Goal: Task Accomplishment & Management: Use online tool/utility

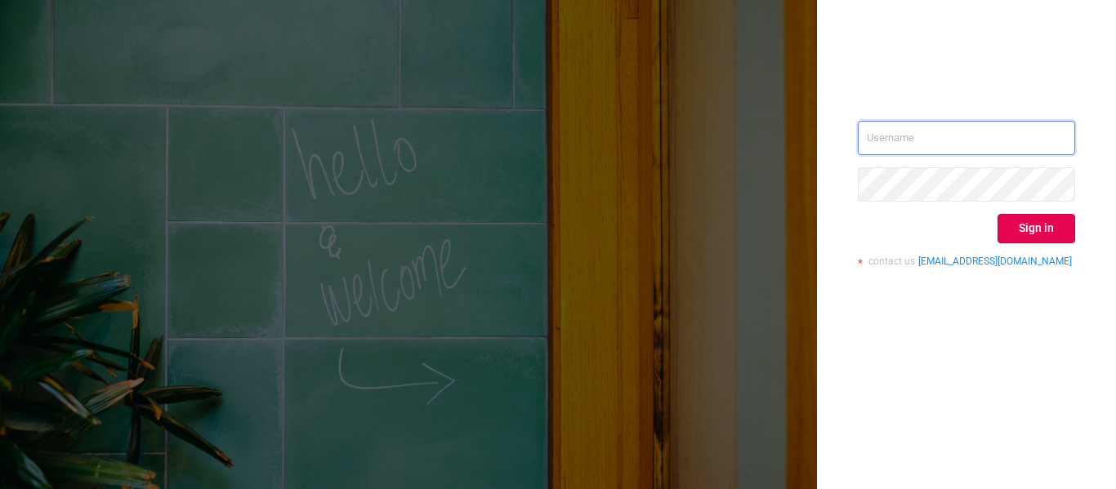
click at [914, 130] on input "text" at bounding box center [966, 138] width 217 height 34
paste input "[EMAIL_ADDRESS][DOMAIN_NAME]"
type input "[EMAIL_ADDRESS][DOMAIN_NAME]"
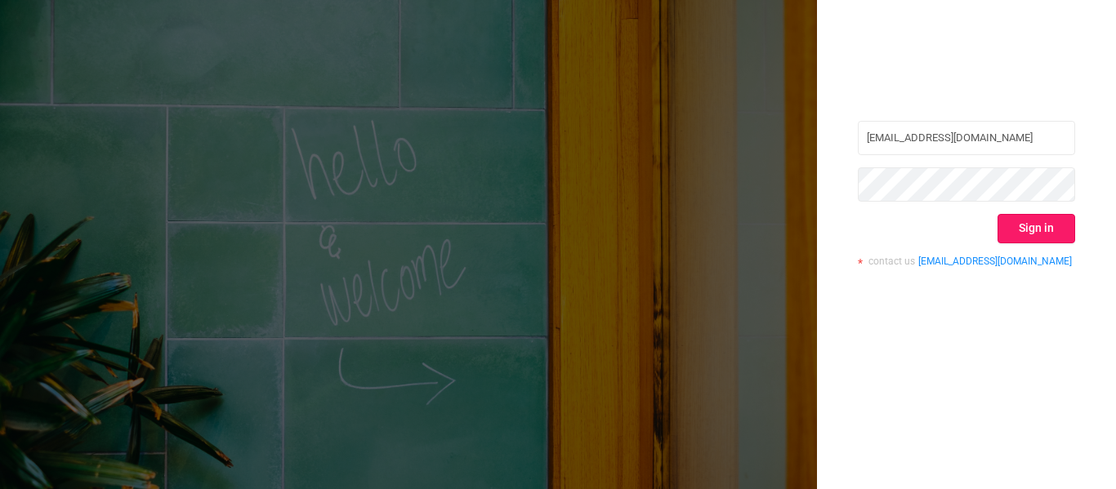
click at [1034, 219] on button "Sign in" at bounding box center [1037, 228] width 78 height 29
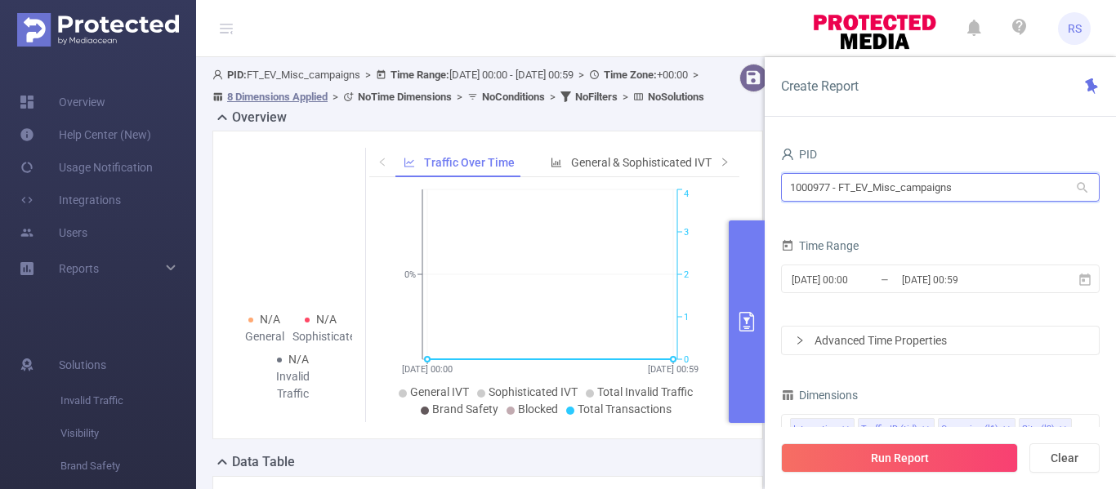
click at [834, 192] on input "1000977 - FT_EV_Misc_campaigns" at bounding box center [940, 187] width 319 height 29
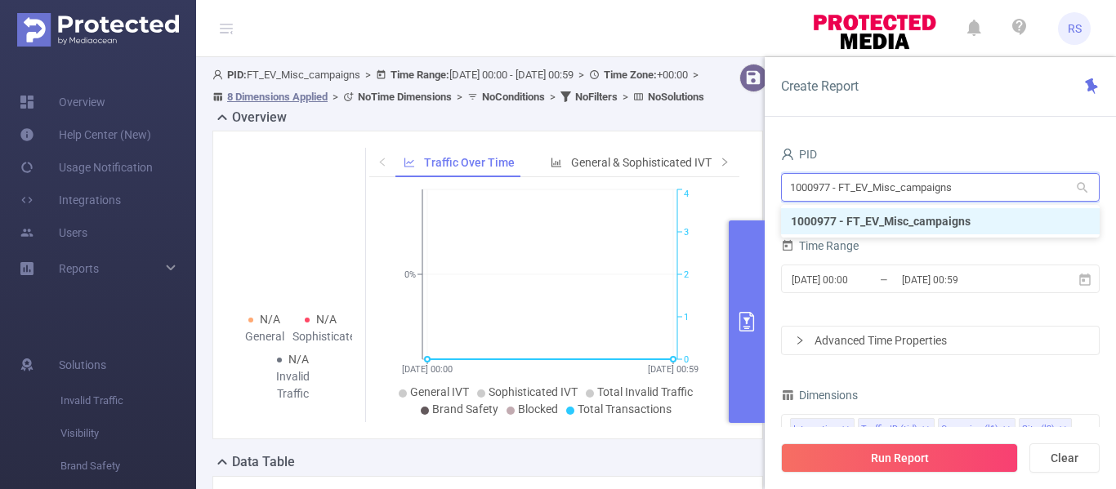
click at [975, 182] on input "1000977 - FT_EV_Misc_campaigns" at bounding box center [940, 187] width 319 height 29
type input "1"
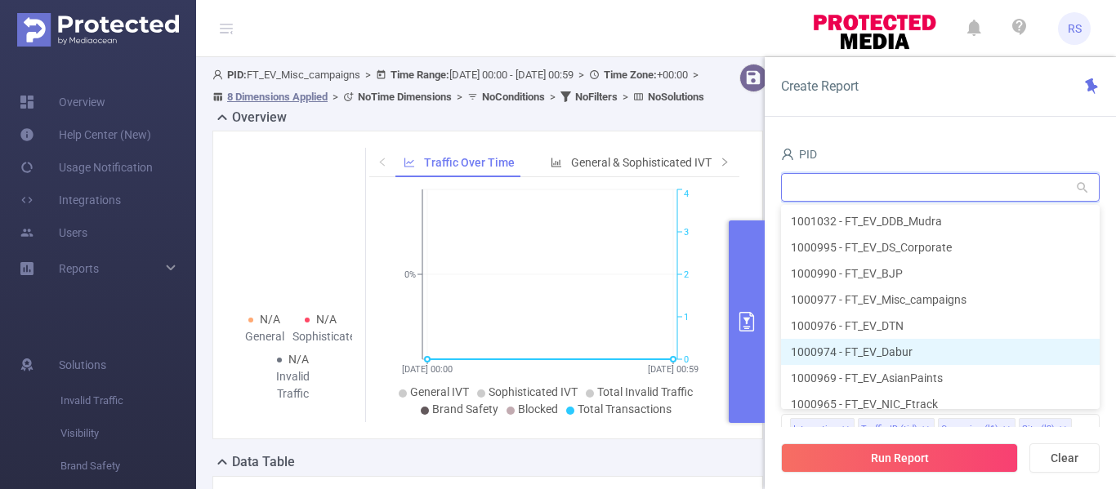
click at [901, 351] on li "1000974 - FT_EV_Dabur" at bounding box center [940, 352] width 319 height 26
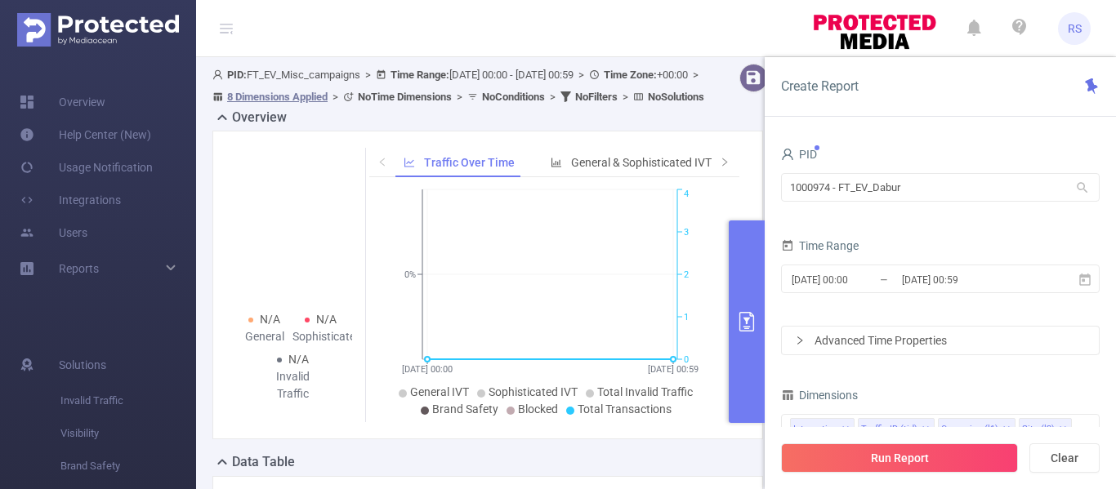
click at [917, 221] on form "PID 1000974 - FT_EV_Dabur 1000974 - FT_EV_Dabur Time Range [DATE] 00:00 _ [DATE…" at bounding box center [940, 249] width 319 height 212
click at [849, 284] on input "[DATE] 00:00" at bounding box center [856, 280] width 132 height 22
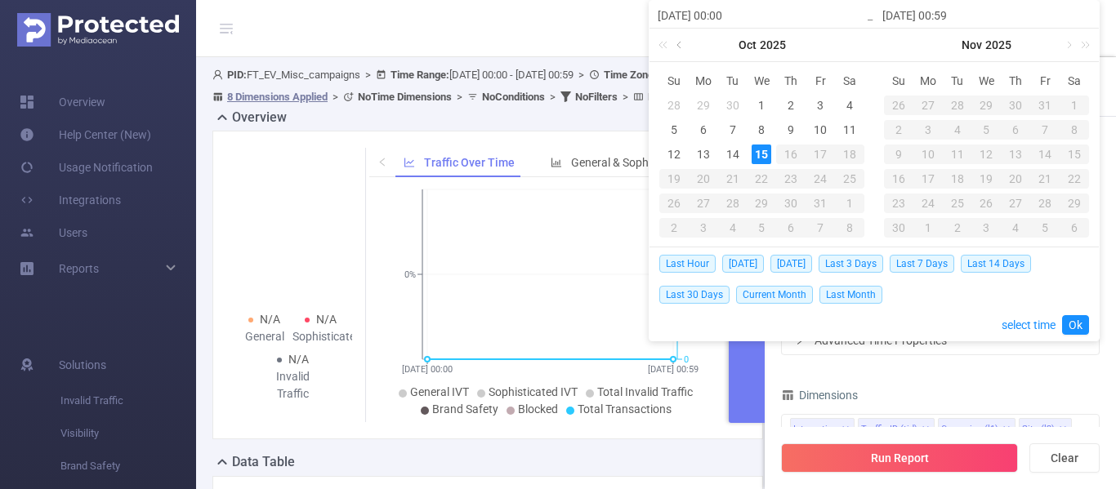
click at [679, 44] on link at bounding box center [680, 45] width 15 height 33
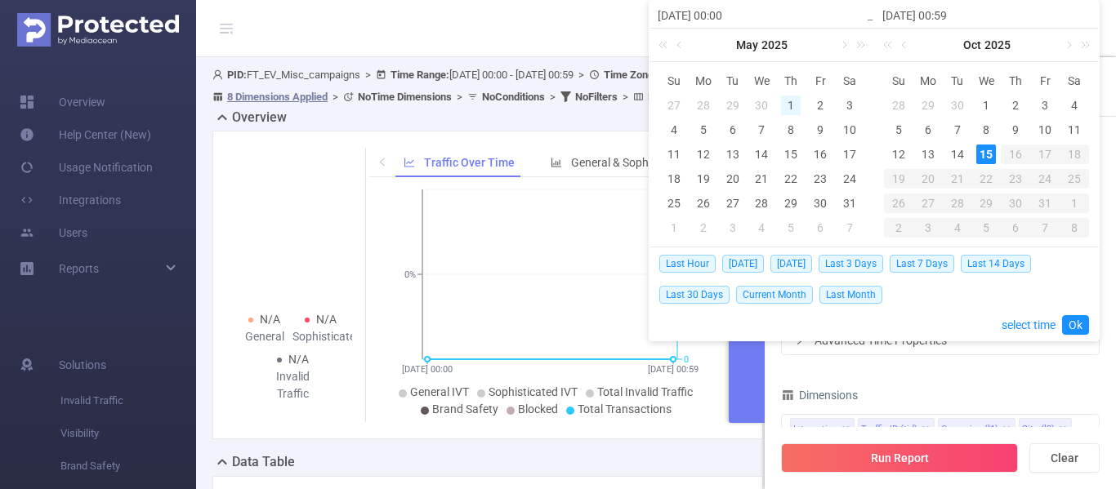
click at [792, 101] on div "1" at bounding box center [791, 106] width 20 height 20
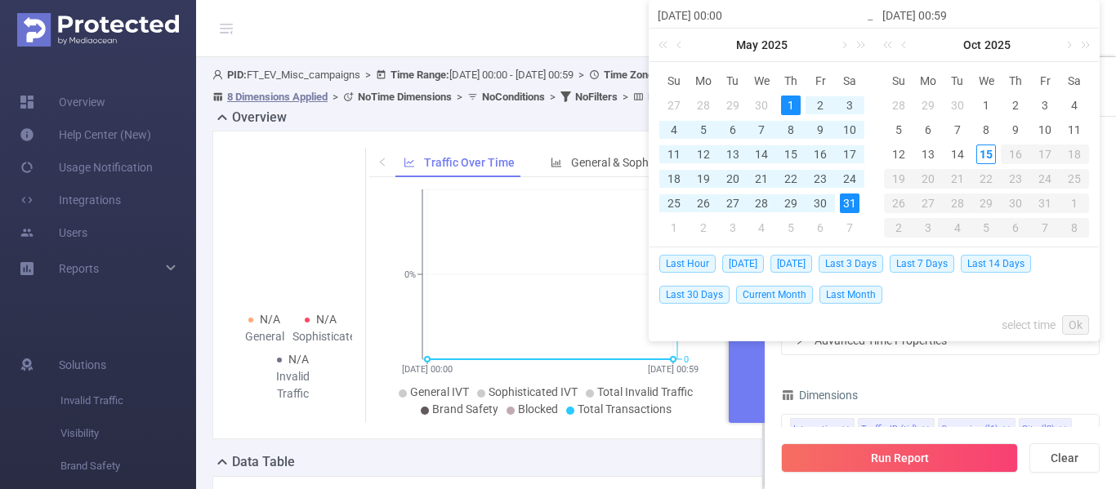
click at [852, 203] on div "31" at bounding box center [850, 204] width 20 height 20
type input "[DATE] 00:00"
type input "[DATE] 00:59"
type input "[DATE] 00:00"
type input "[DATE] 00:59"
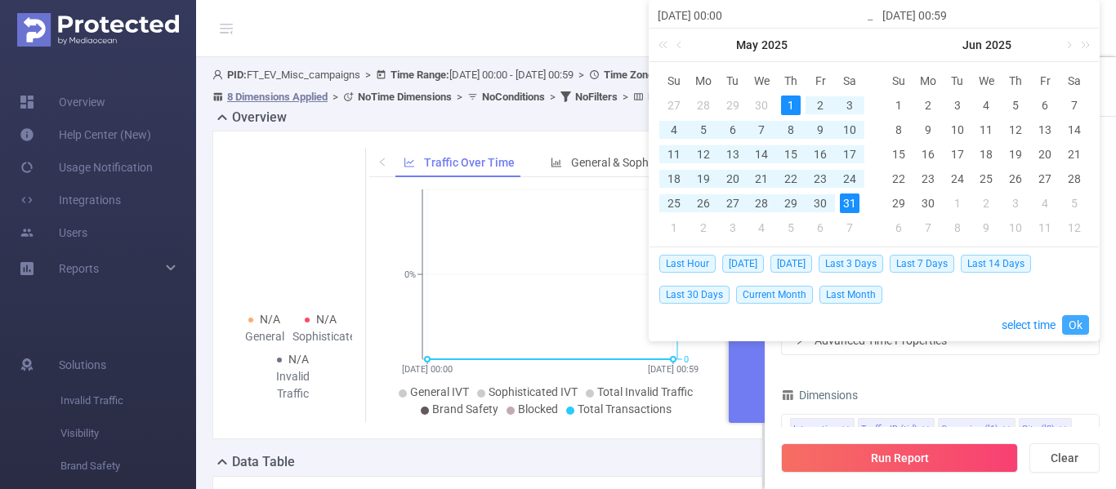
click at [1077, 325] on link "Ok" at bounding box center [1075, 325] width 27 height 20
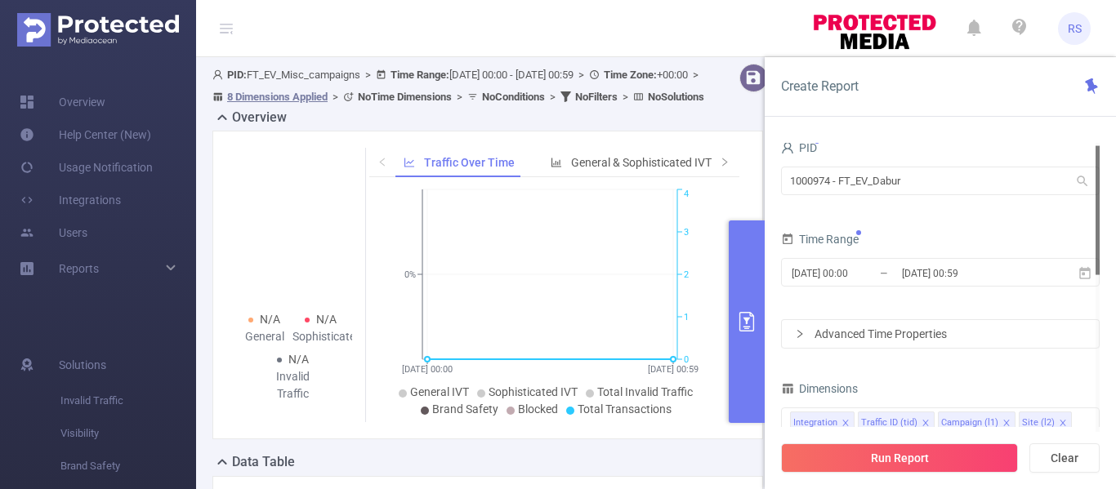
click at [905, 224] on form "PID 1000974 - FT_EV_Dabur 1000974 - FT_EV_Dabur Time Range [DATE] 00:00 _ [DATE…" at bounding box center [940, 242] width 319 height 212
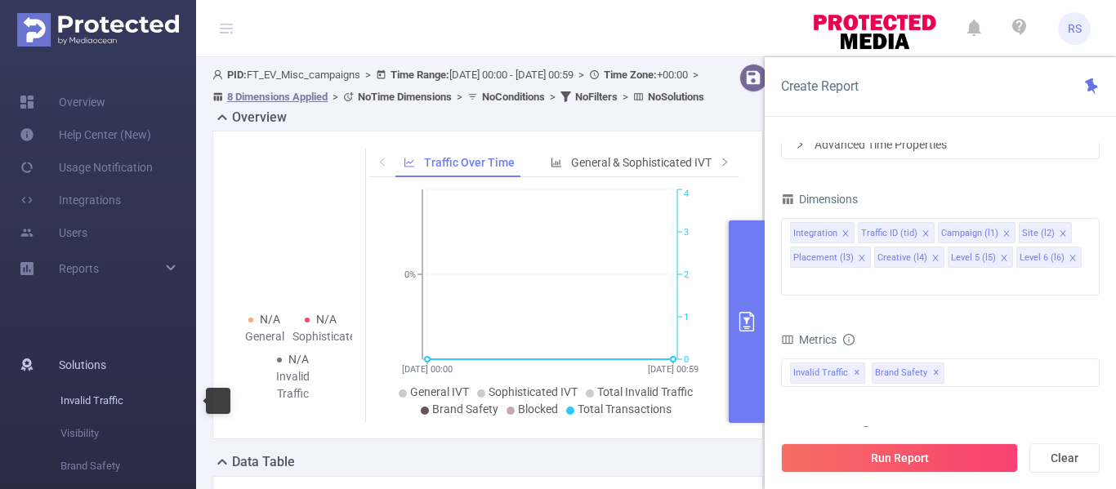
click at [99, 405] on span "Invalid Traffic" at bounding box center [128, 401] width 136 height 33
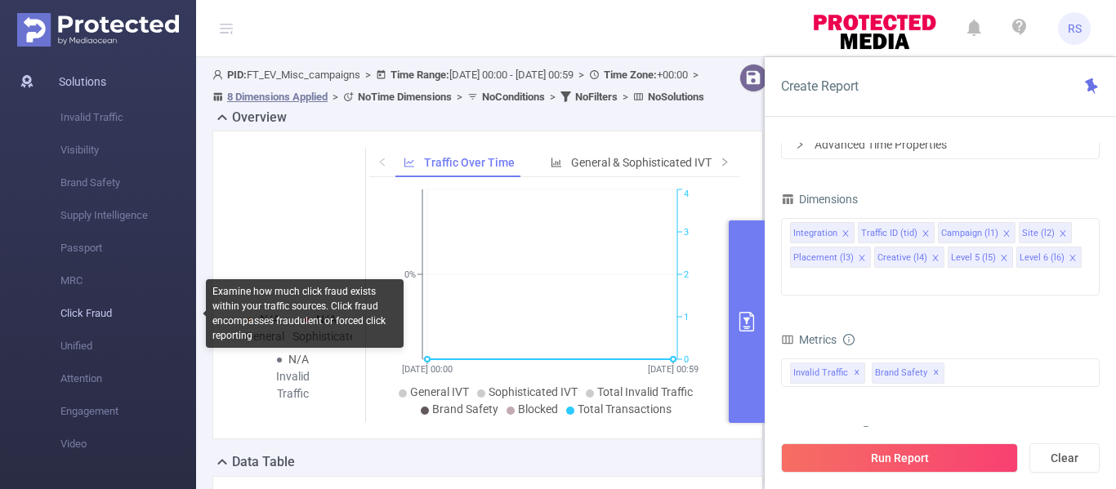
click at [86, 320] on span "Click Fraud" at bounding box center [128, 313] width 136 height 33
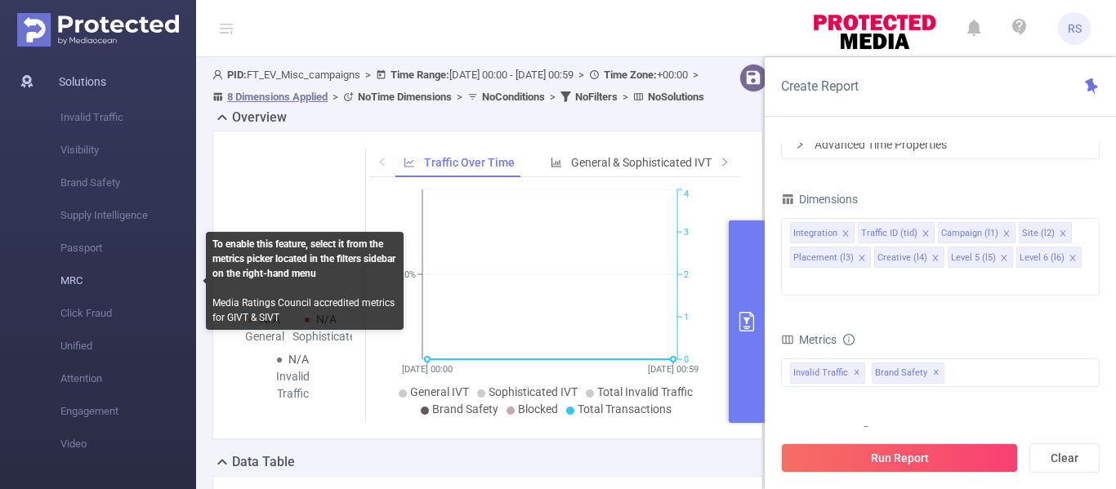
click at [66, 284] on span "MRC" at bounding box center [128, 281] width 136 height 33
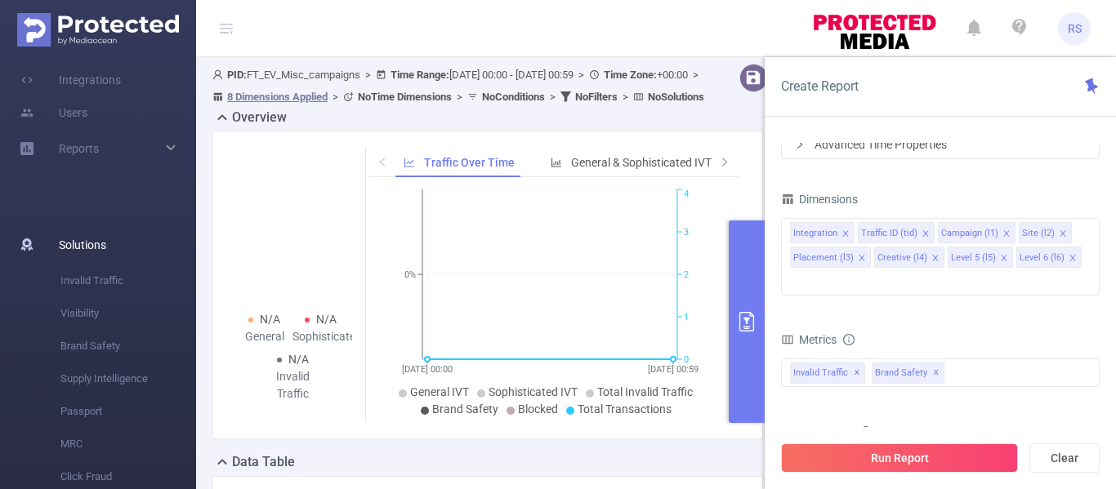
click at [69, 244] on span "Solutions" at bounding box center [82, 245] width 47 height 33
click at [960, 359] on div "Invalid Traffic ✕ Brand Safety ✕" at bounding box center [940, 373] width 319 height 29
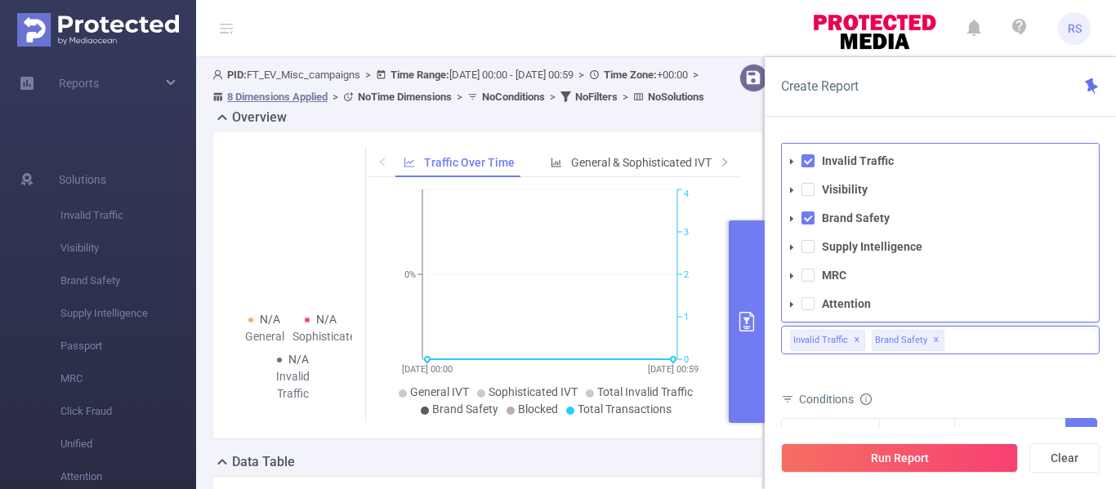
click at [948, 326] on div "Invalid Traffic ✕ Brand Safety ✕ Invalid Traffic Visibility Brand Safety Supply…" at bounding box center [940, 340] width 319 height 29
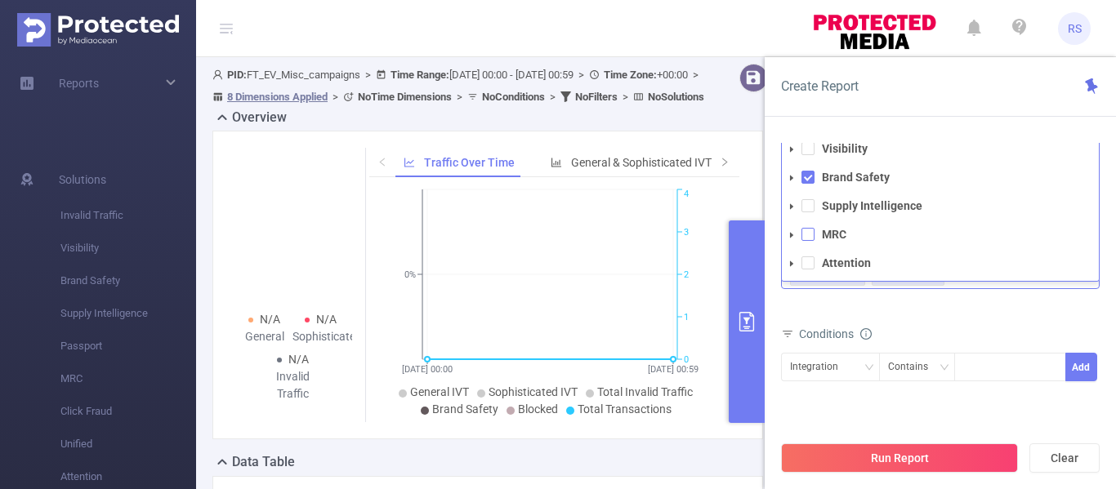
click at [808, 228] on span at bounding box center [808, 234] width 13 height 13
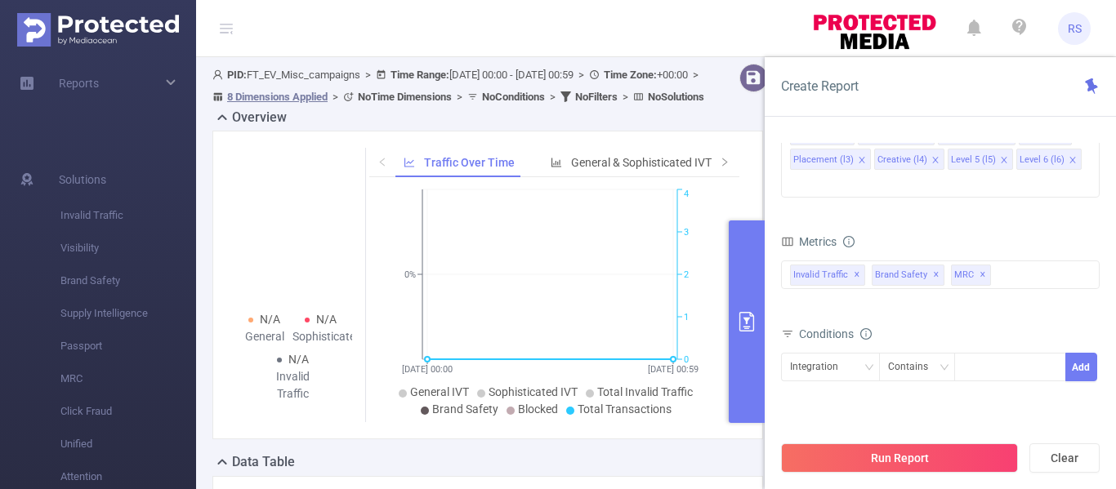
click at [948, 230] on div "Metrics" at bounding box center [940, 243] width 319 height 27
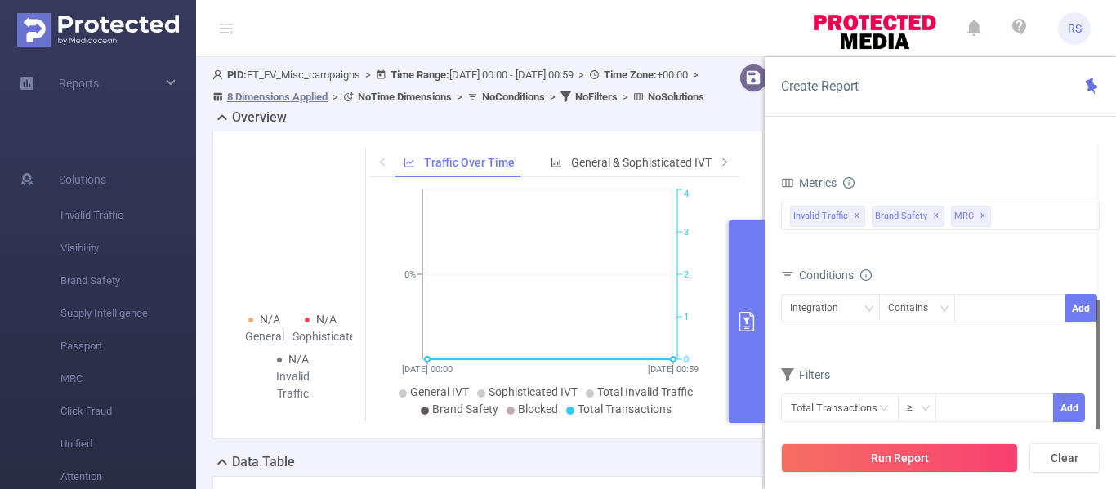
click at [986, 156] on form "Dimensions Integration Traffic ID (tid) Campaign (l1) Site (l2) Placement (l3) …" at bounding box center [940, 237] width 319 height 413
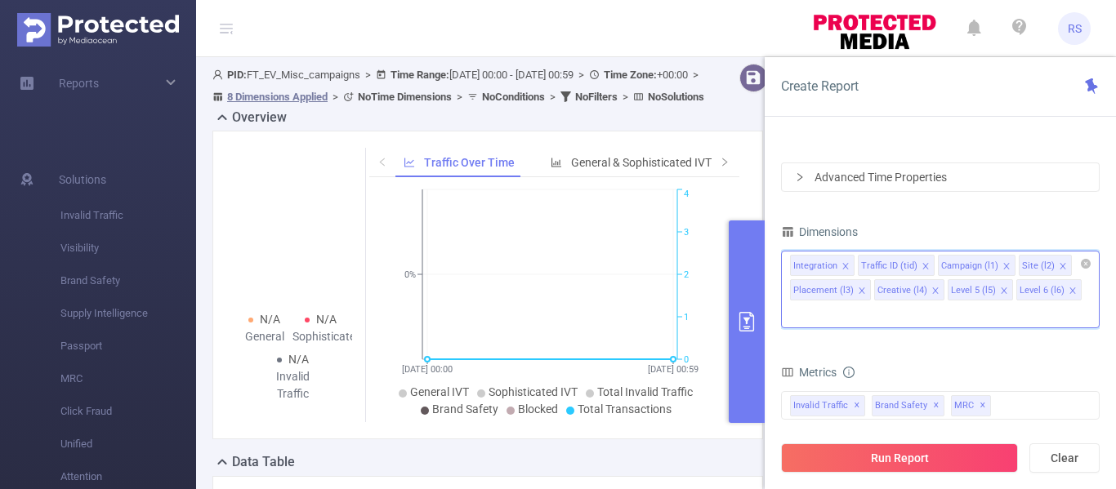
click at [798, 304] on input at bounding box center [794, 314] width 8 height 21
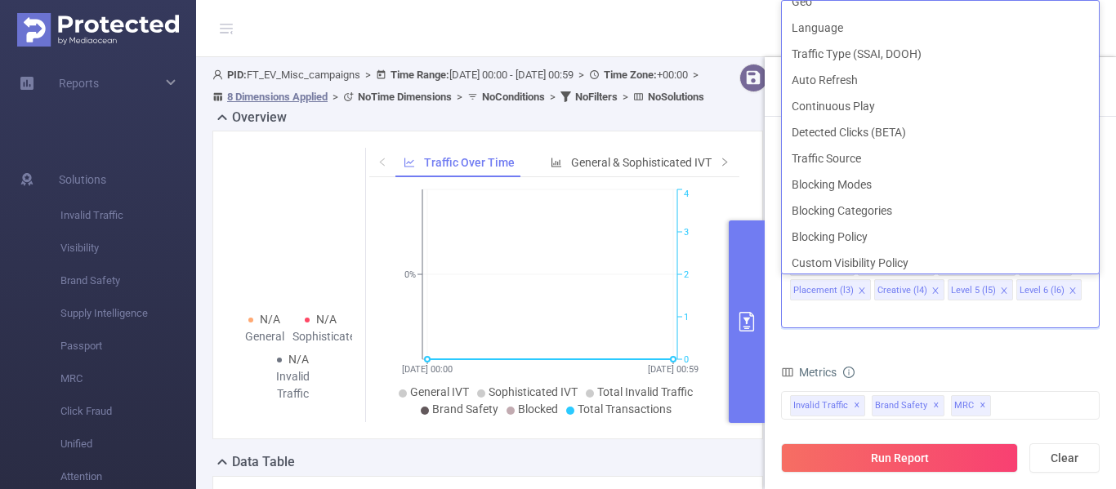
scroll to position [440, 0]
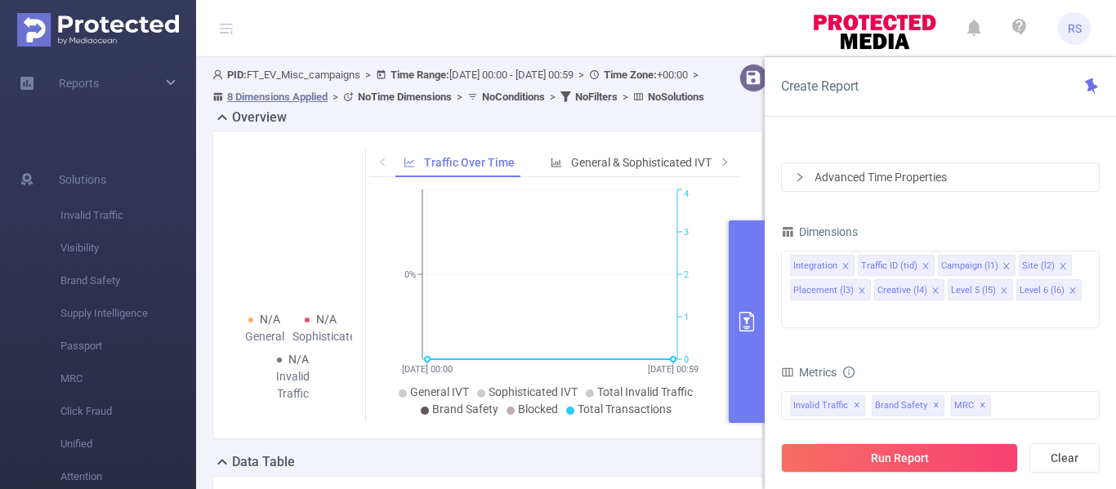
click at [985, 361] on div "Metrics" at bounding box center [940, 374] width 319 height 27
click at [1006, 392] on div "Invalid Traffic ✕ Brand Safety ✕ Invalid Traffic Visibility Brand Safety Supply…" at bounding box center [940, 405] width 319 height 29
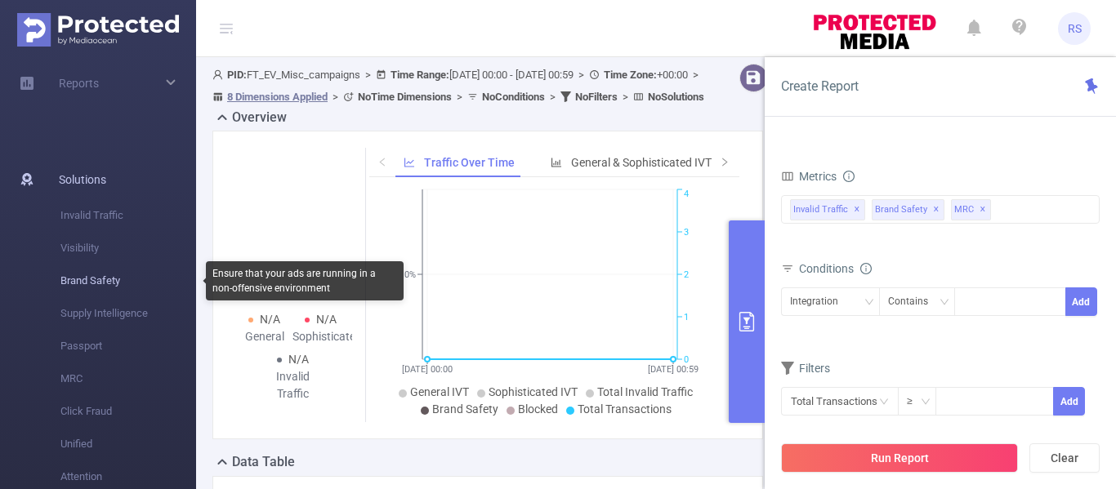
click at [85, 281] on span "Brand Safety" at bounding box center [128, 281] width 136 height 33
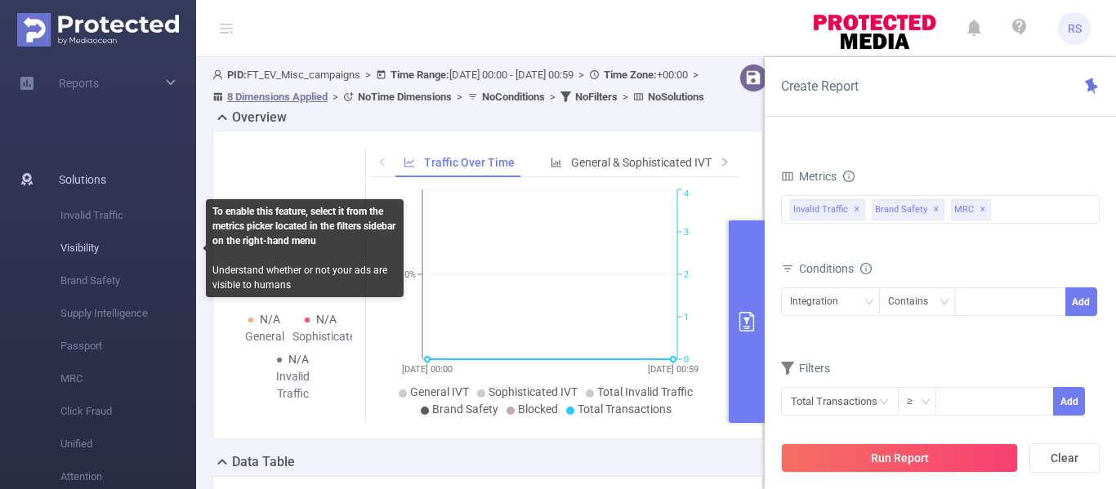
click at [78, 248] on span "Visibility" at bounding box center [128, 248] width 136 height 33
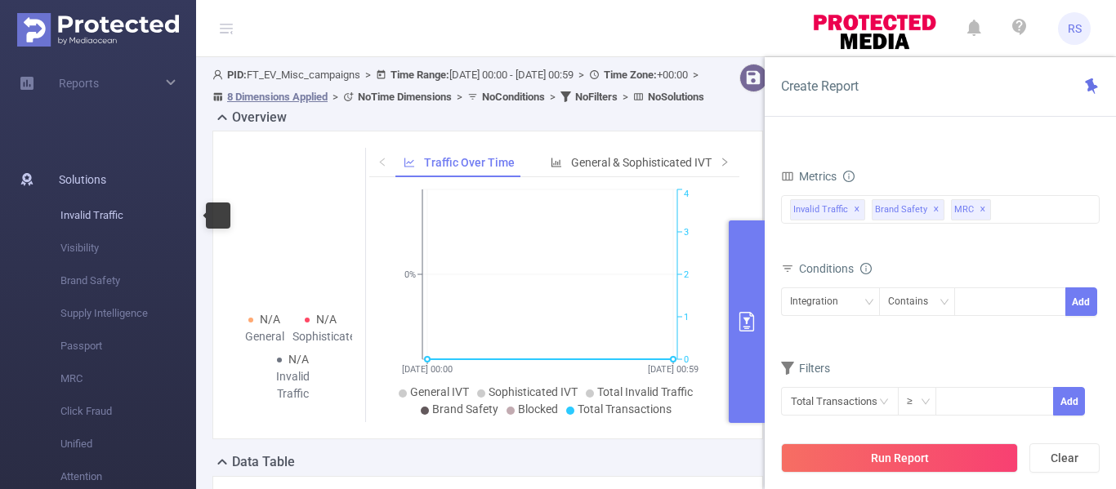
click at [78, 213] on span "Invalid Traffic" at bounding box center [128, 215] width 136 height 33
click at [74, 175] on span "Solutions" at bounding box center [82, 179] width 47 height 33
click at [163, 148] on div "Reports" at bounding box center [98, 148] width 196 height 33
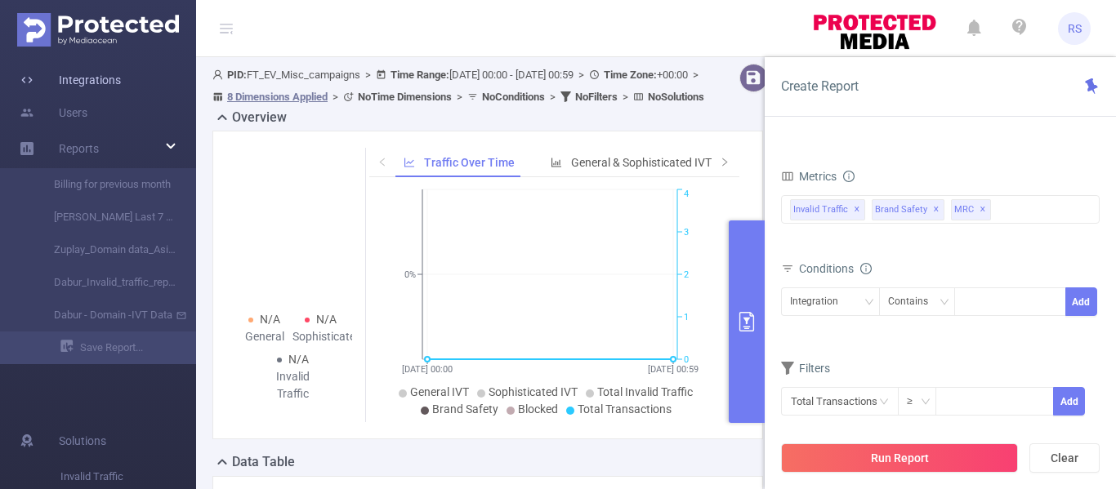
click at [35, 78] on link "Integrations" at bounding box center [70, 80] width 101 height 33
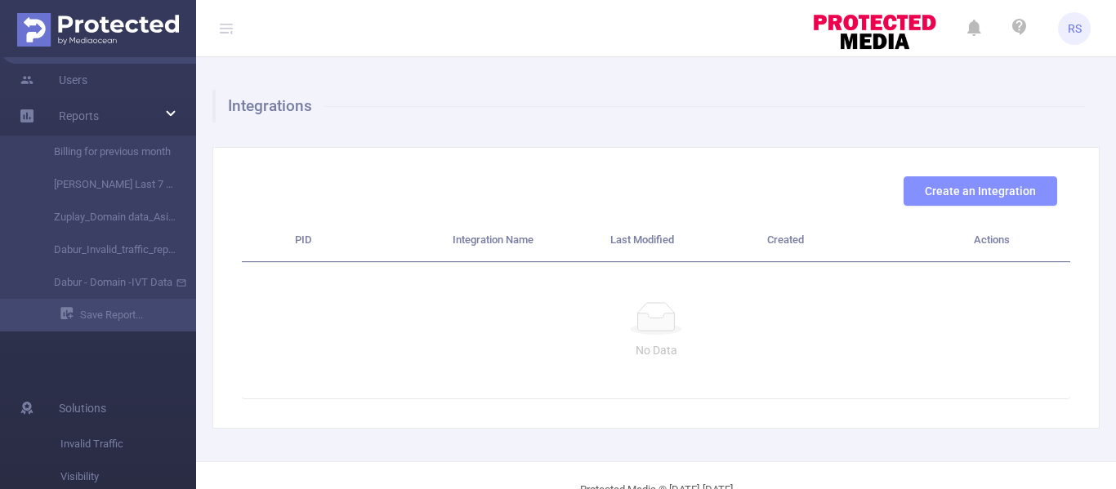
click at [932, 190] on button "Create an Integration" at bounding box center [981, 191] width 154 height 29
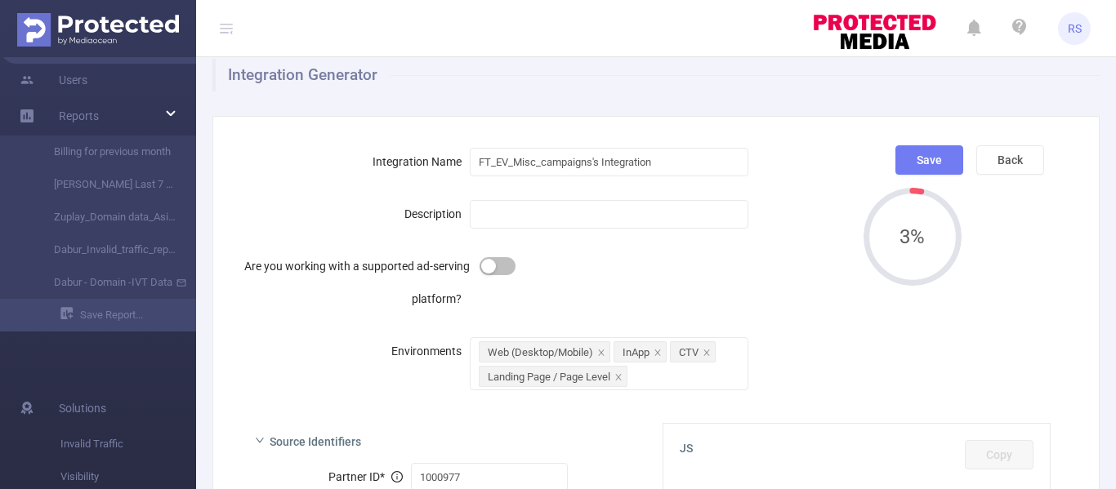
click at [776, 224] on form "Integration Name FT_EV_Misc_campaigns's Integration Description Are you working…" at bounding box center [546, 267] width 609 height 245
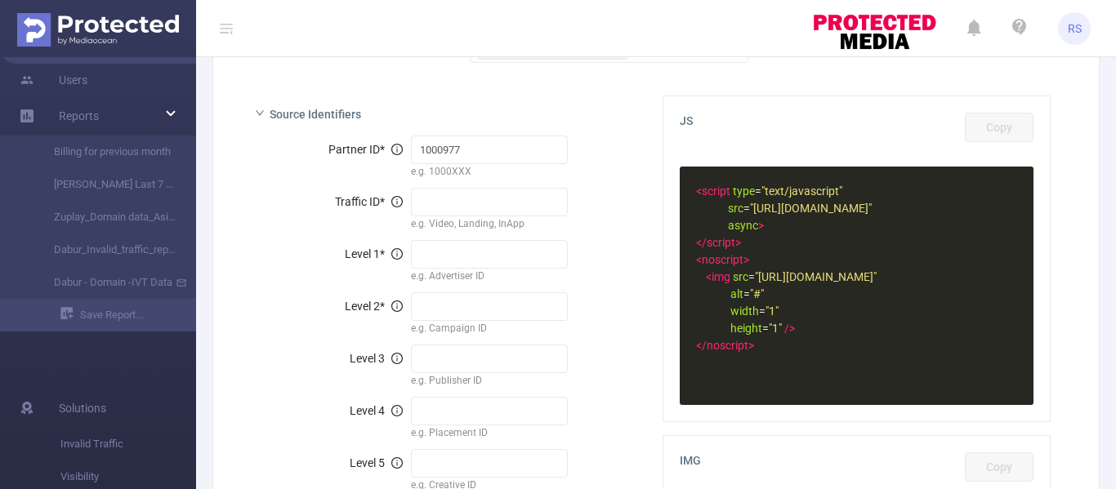
scroll to position [360, 0]
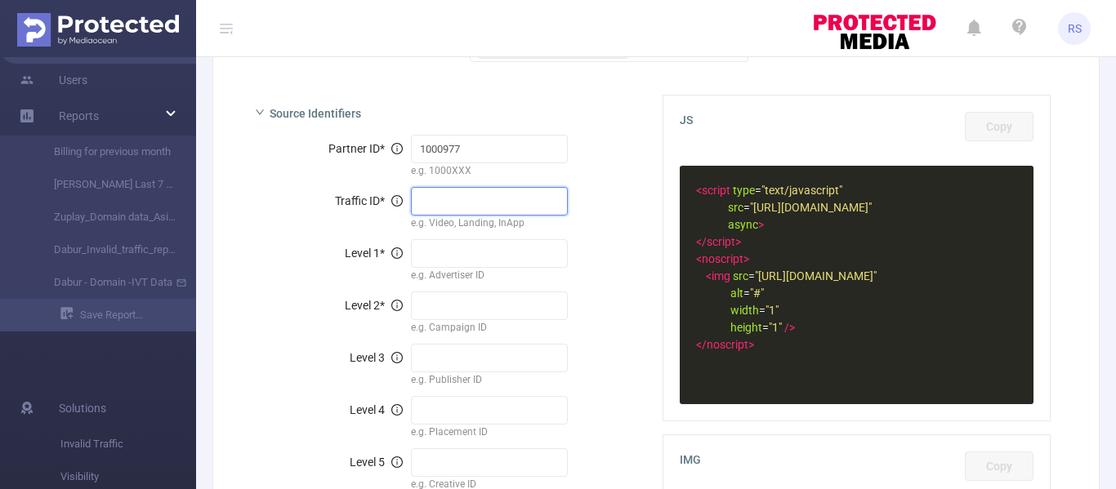
click at [431, 202] on input "text" at bounding box center [489, 201] width 156 height 29
click at [598, 230] on div "Partner ID * 1000977 e.g. 1000XXX Traffic ID * e.g. Video, Landing, InApp Level…" at bounding box center [442, 346] width 401 height 435
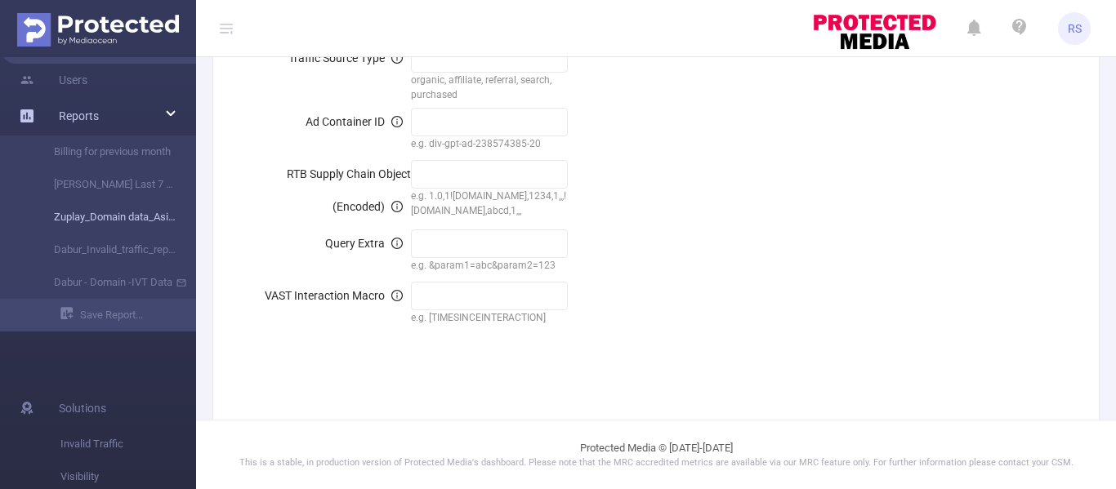
scroll to position [2105, 0]
click at [169, 114] on icon at bounding box center [172, 114] width 8 height 0
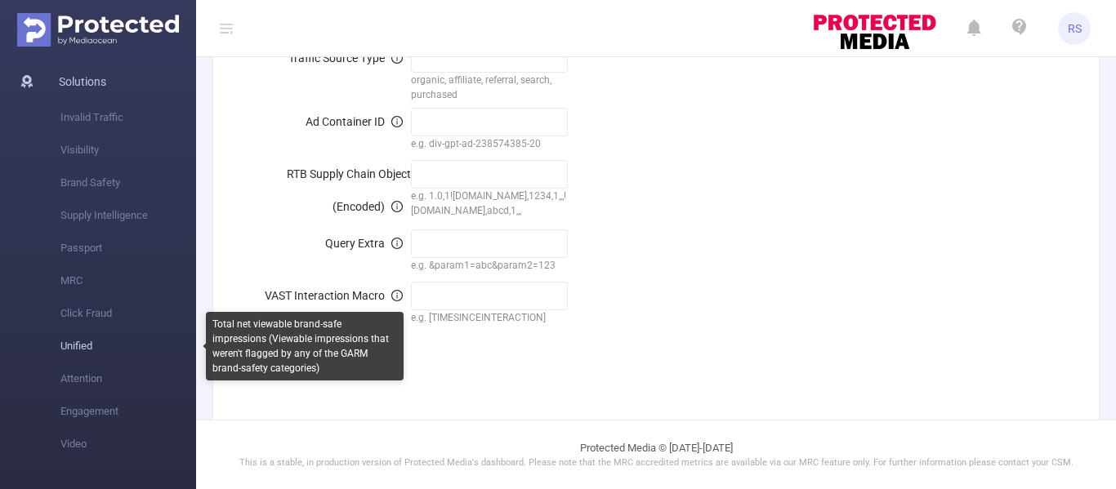
click at [81, 342] on span "Unified" at bounding box center [128, 346] width 136 height 33
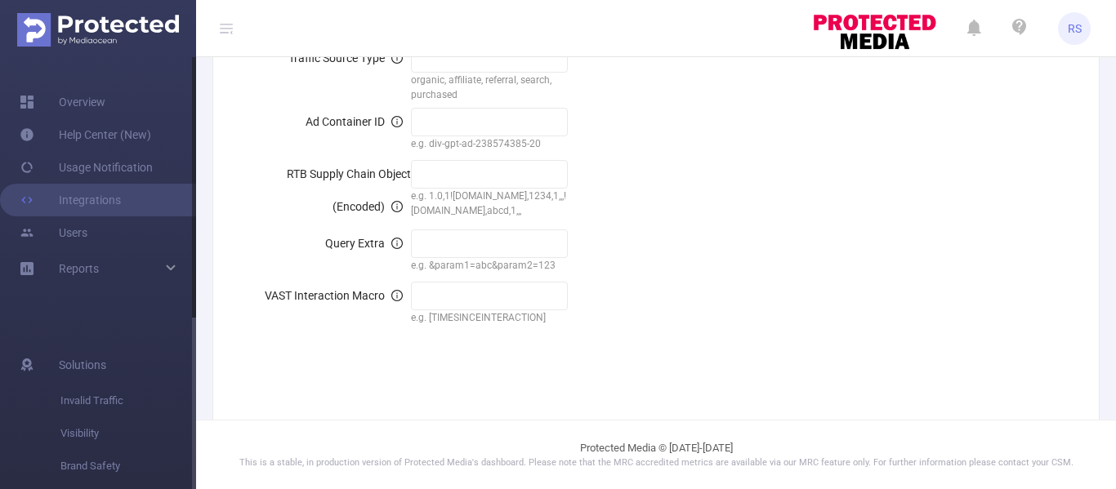
click at [78, 273] on span "Reports" at bounding box center [79, 268] width 40 height 13
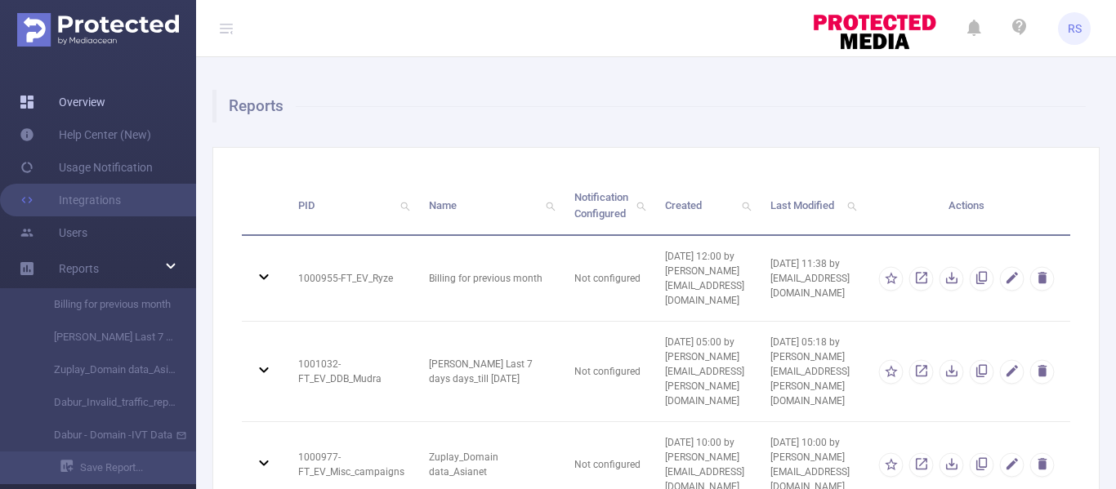
click at [72, 101] on link "Overview" at bounding box center [63, 102] width 86 height 33
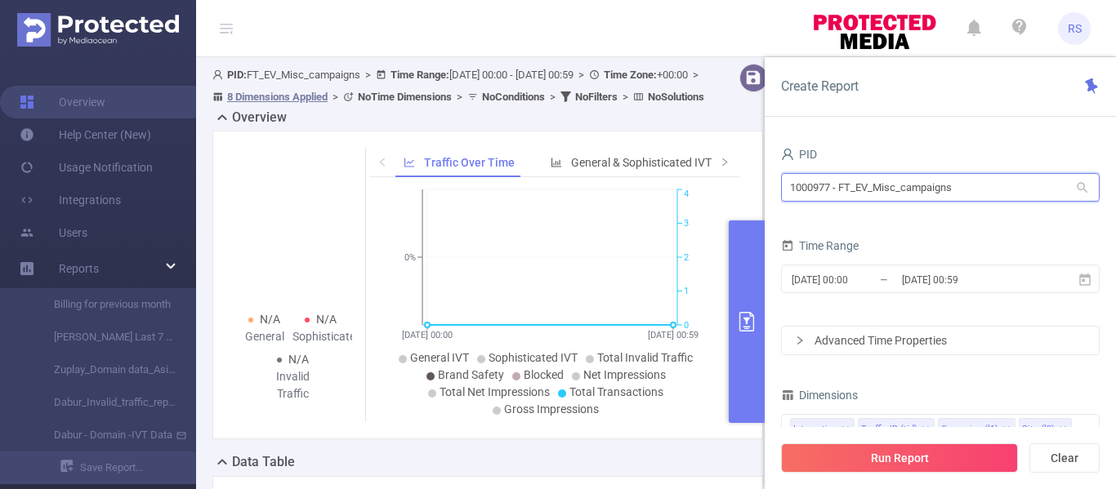
click at [879, 190] on input "1000977 - FT_EV_Misc_campaigns" at bounding box center [940, 187] width 319 height 29
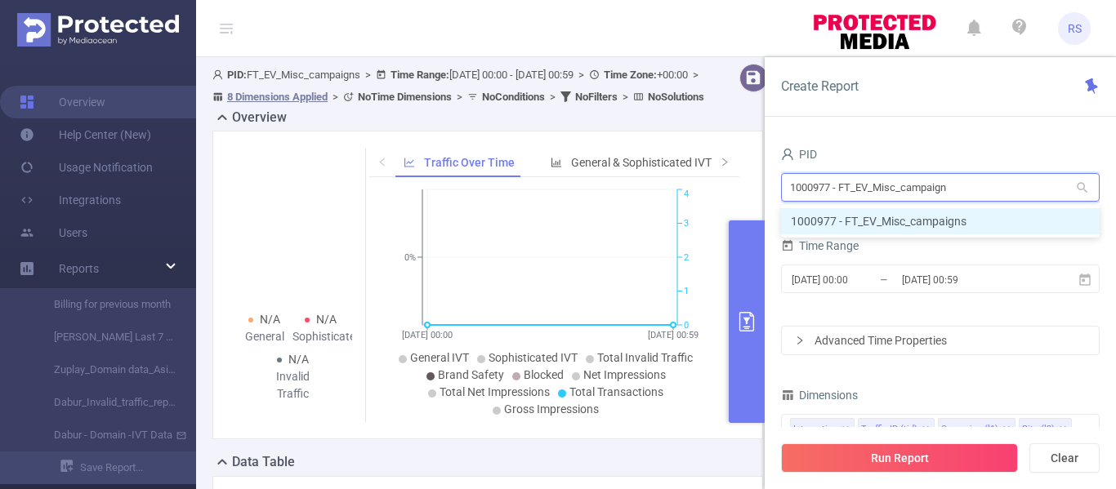
click at [976, 190] on input "1000977 - FT_EV_Misc_campaign" at bounding box center [940, 187] width 319 height 29
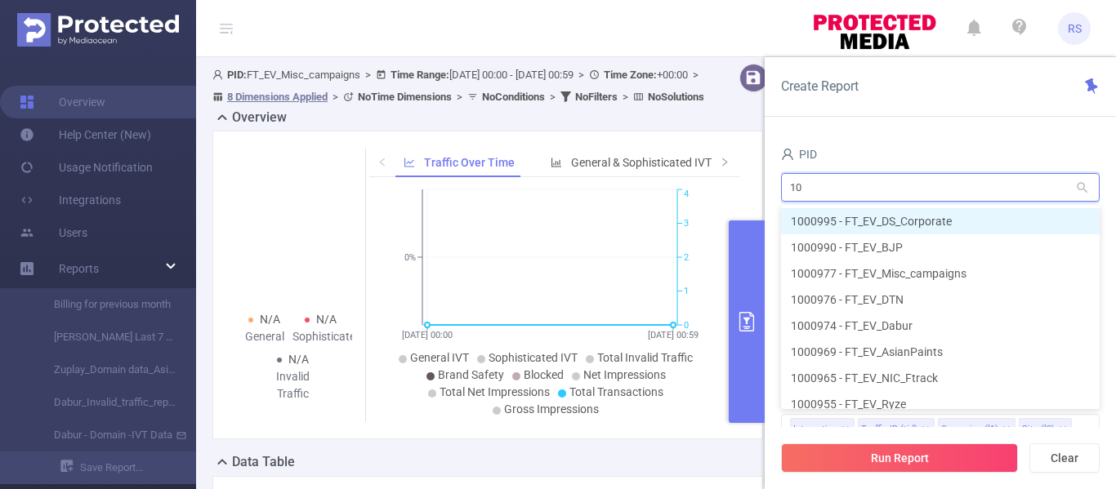
type input "1"
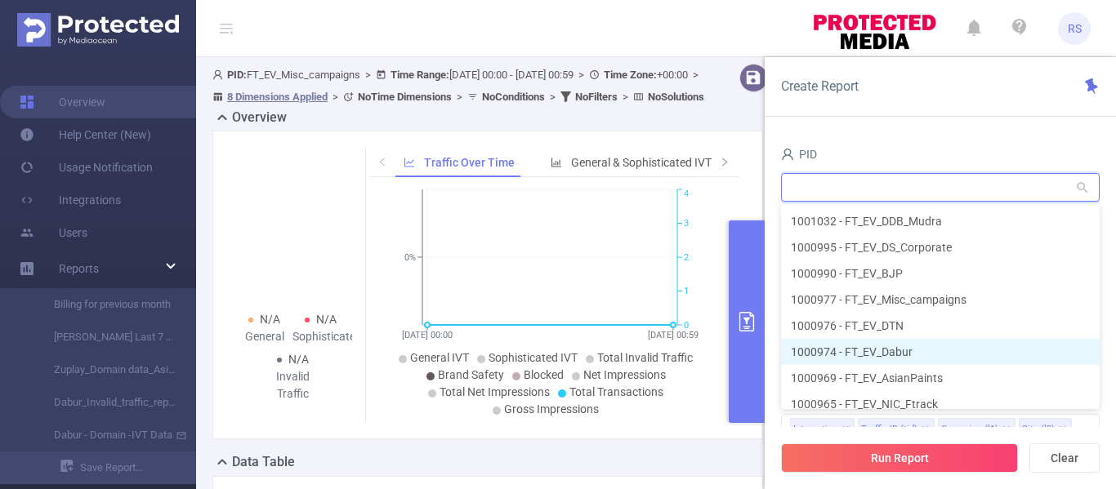
click at [880, 351] on li "1000974 - FT_EV_Dabur" at bounding box center [940, 352] width 319 height 26
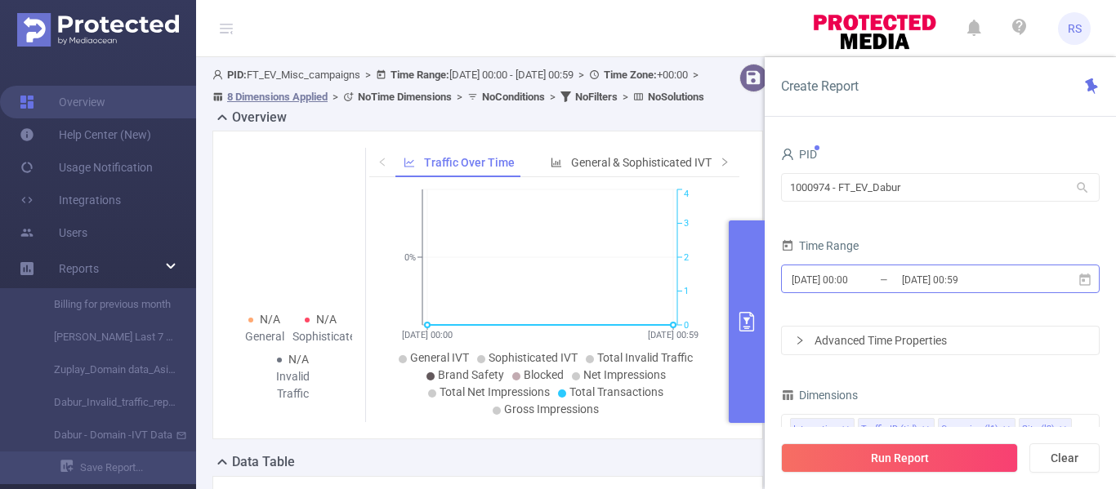
click at [833, 282] on input "[DATE] 00:00" at bounding box center [856, 280] width 132 height 22
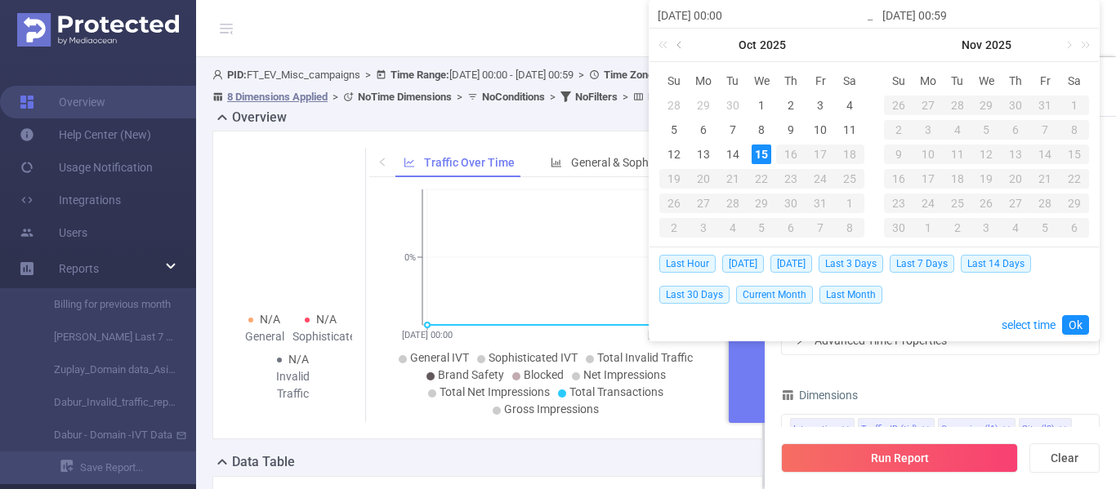
click at [677, 46] on link at bounding box center [680, 45] width 15 height 33
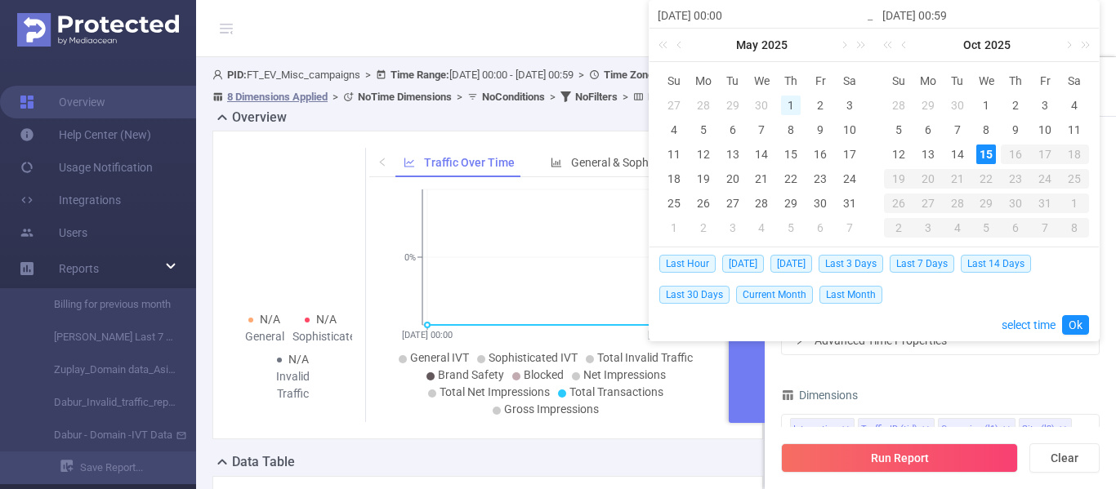
click at [790, 106] on div "1" at bounding box center [791, 106] width 20 height 20
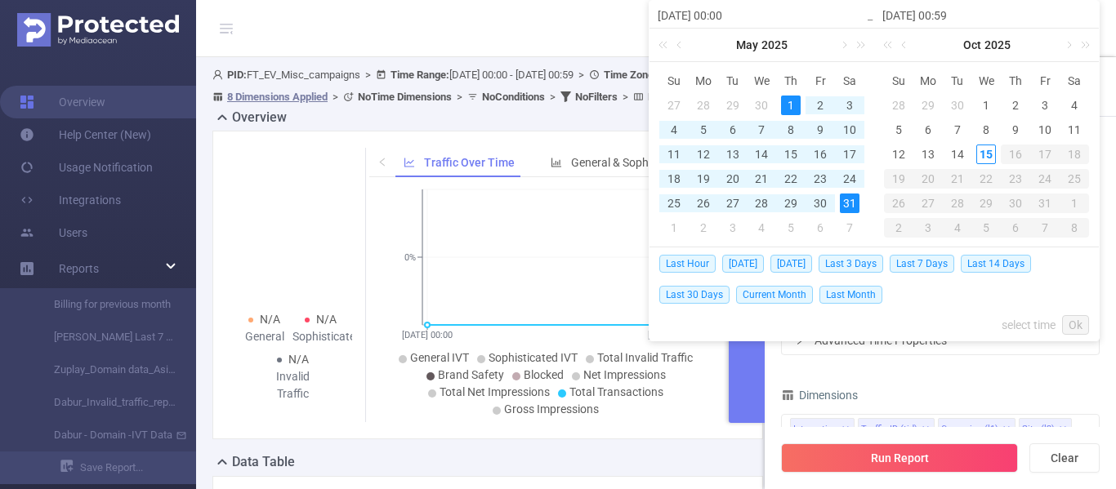
click at [851, 203] on div "31" at bounding box center [850, 204] width 20 height 20
type input "[DATE] 00:00"
type input "[DATE] 00:59"
type input "[DATE] 00:00"
type input "[DATE] 00:59"
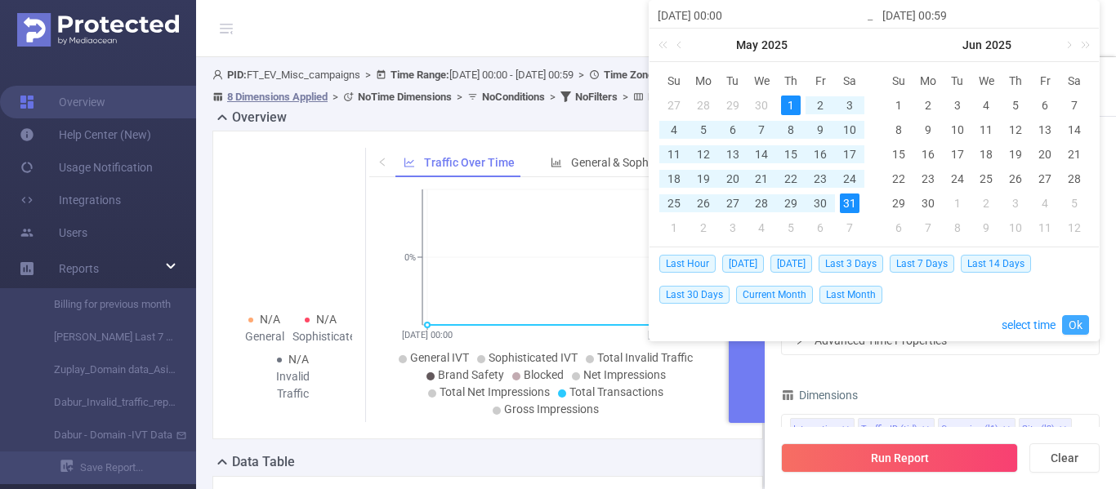
click at [1071, 326] on link "Ok" at bounding box center [1075, 325] width 27 height 20
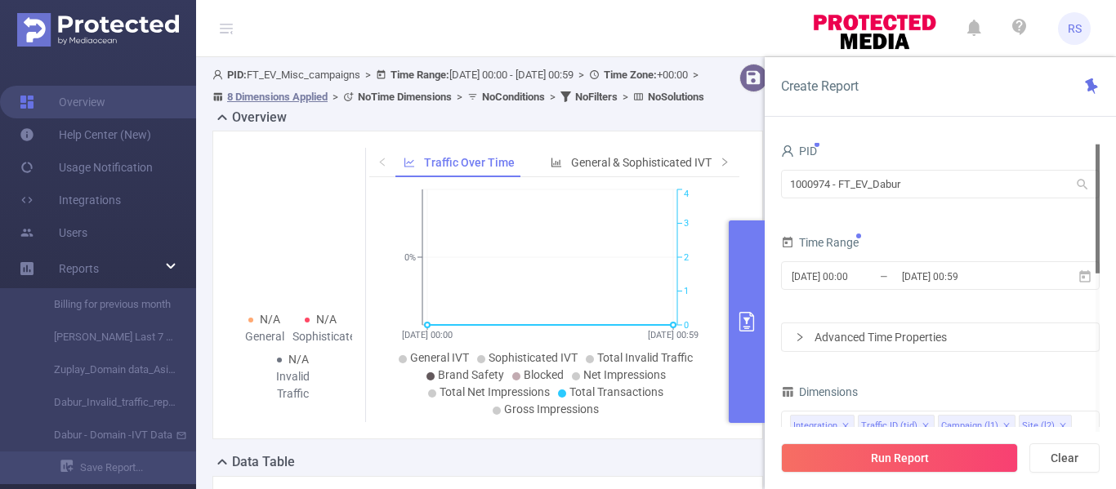
click at [970, 311] on form "PID 1000974 - FT_EV_Dabur 1000974 - FT_EV_Dabur Time Range [DATE] 00:00 _ [DATE…" at bounding box center [940, 246] width 319 height 212
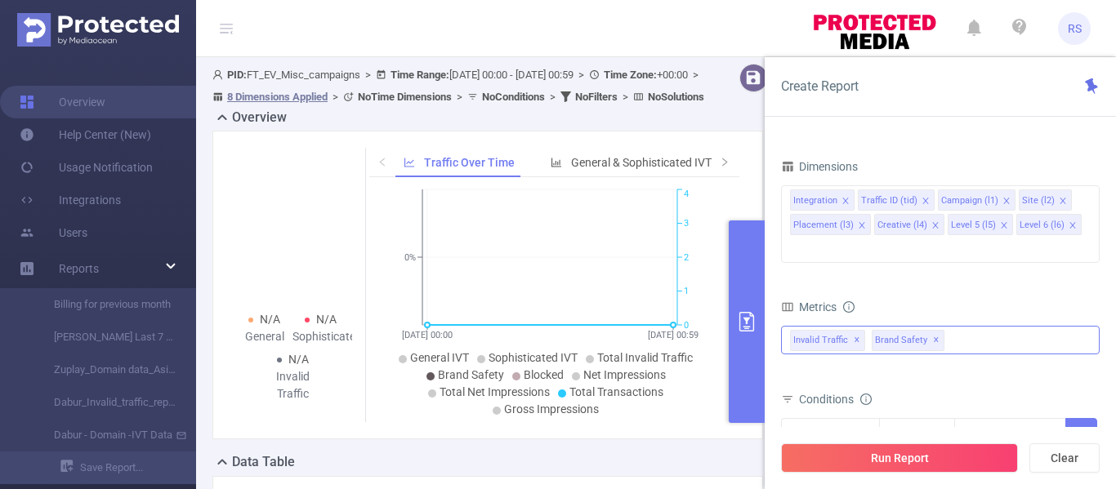
click at [963, 326] on div "Invalid Traffic ✕ Brand Safety ✕" at bounding box center [940, 340] width 319 height 29
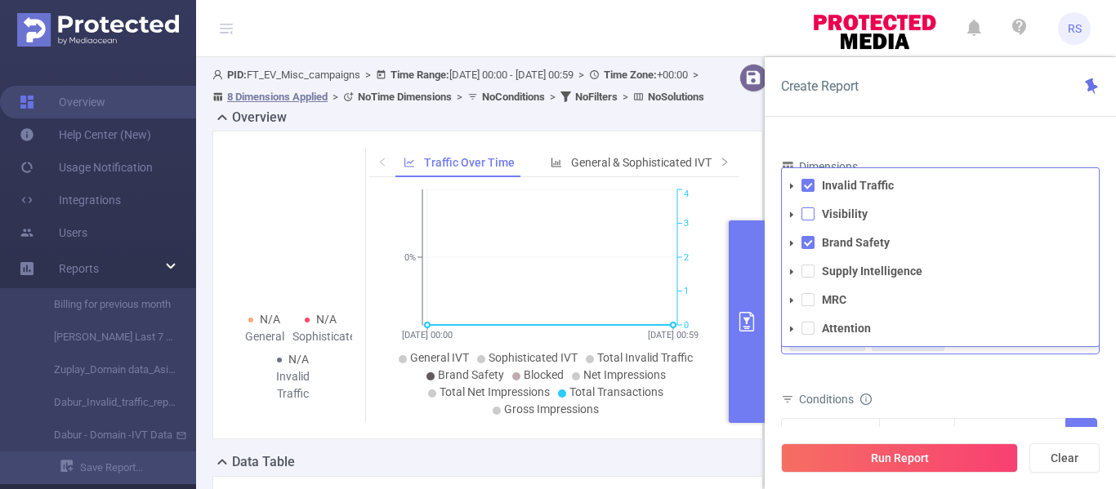
click at [810, 208] on span at bounding box center [808, 214] width 13 height 13
click at [810, 265] on span at bounding box center [808, 271] width 13 height 13
click at [809, 293] on span at bounding box center [808, 299] width 13 height 13
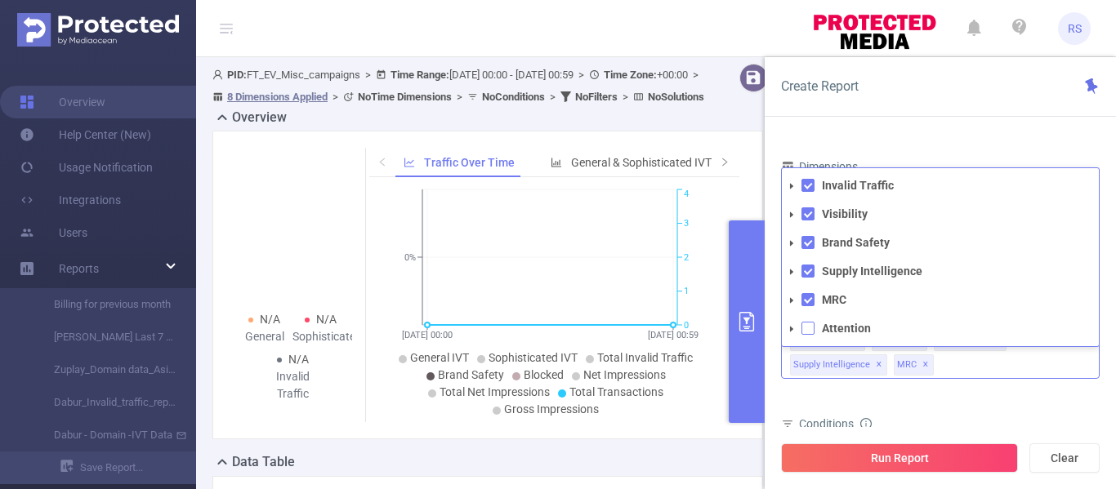
click at [807, 322] on span at bounding box center [808, 328] width 13 height 13
click at [792, 177] on span at bounding box center [792, 187] width 20 height 20
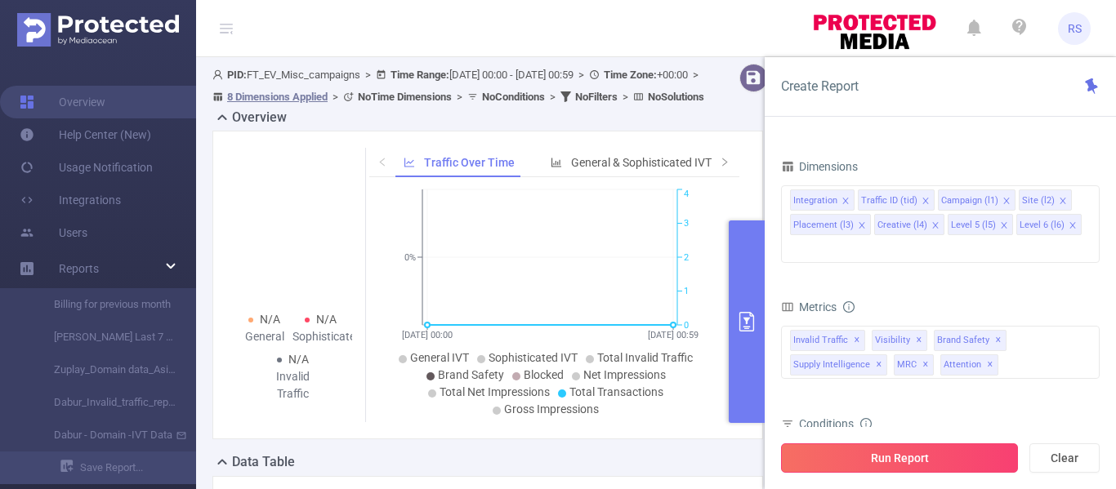
click at [894, 456] on button "Run Report" at bounding box center [899, 458] width 237 height 29
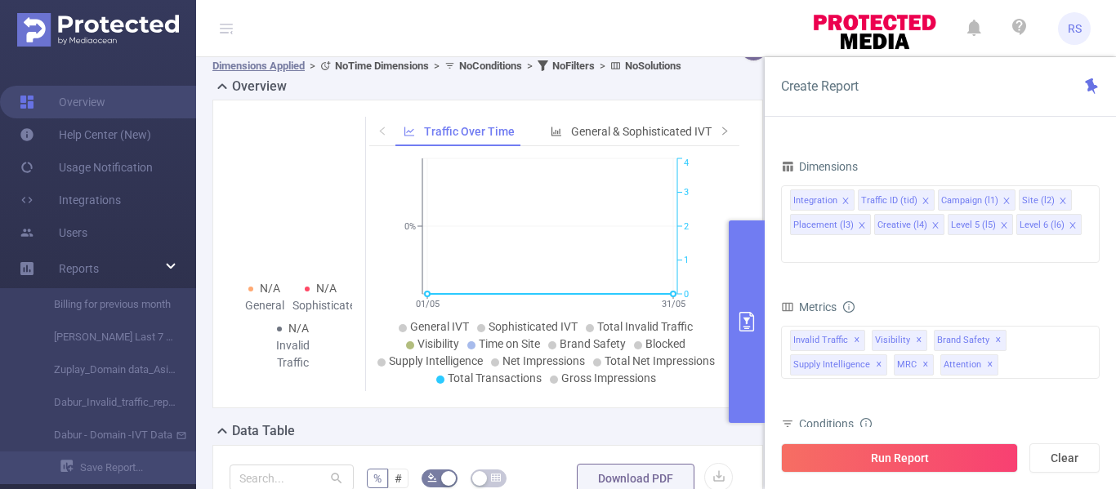
click at [558, 149] on div "Overview N/A General N/A Sophisticated N/A Invalid Traffic Traffic Over Time Ge…" at bounding box center [494, 249] width 564 height 345
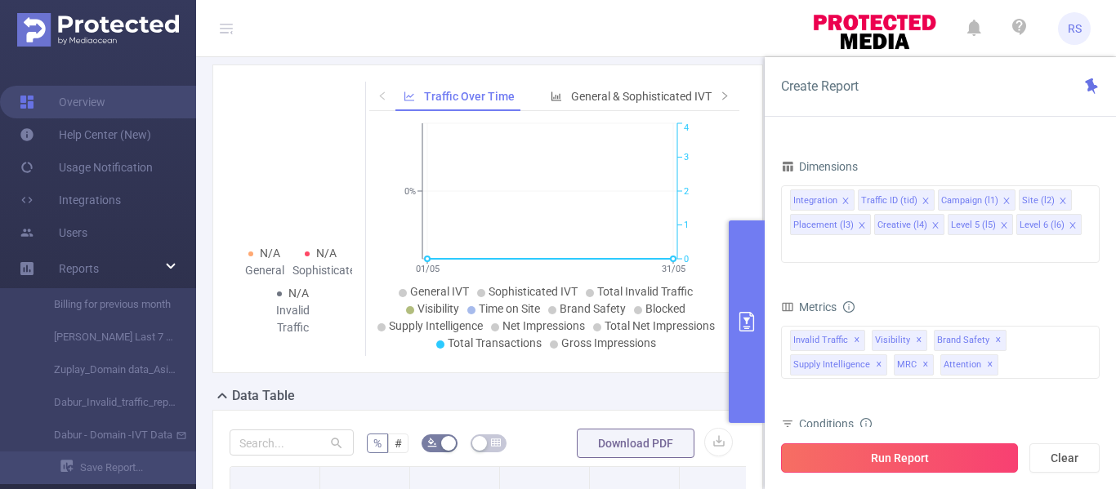
scroll to position [65, 0]
click at [870, 464] on button "Run Report" at bounding box center [899, 458] width 237 height 29
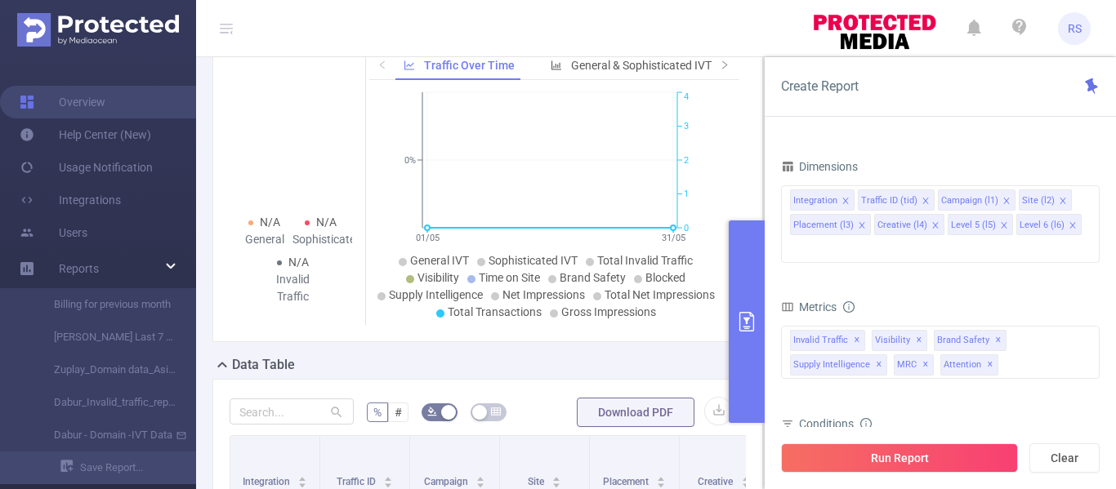
click at [702, 186] on icon "01/05 31/05 0% 0 1 2 3 4" at bounding box center [549, 206] width 361 height 237
click at [896, 158] on div "PID 1000974 - FT_EV_Dabur 1000974 - FT_EV_Dabur Time Range [DATE] 00:00 _ [DATE…" at bounding box center [940, 253] width 319 height 678
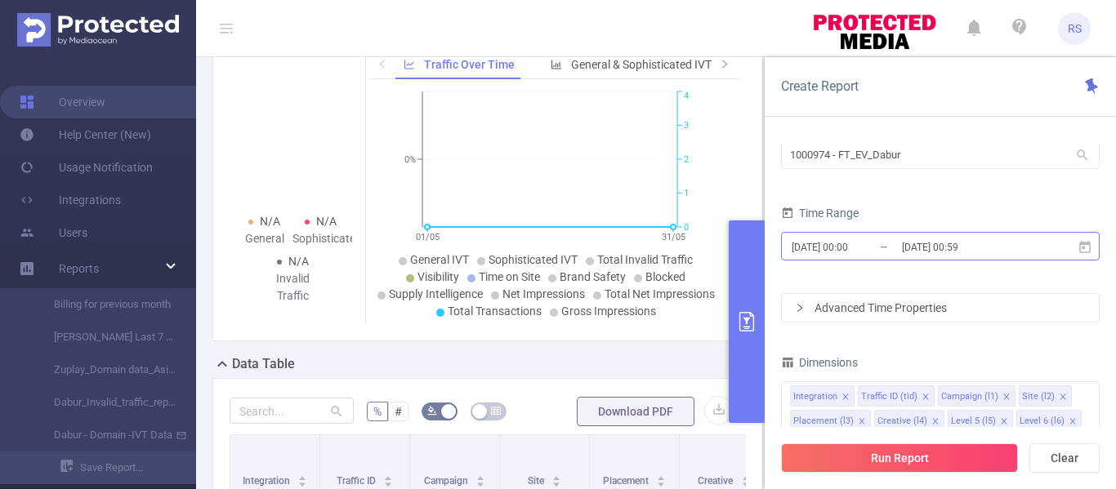
click at [856, 244] on input "[DATE] 00:00" at bounding box center [856, 247] width 132 height 22
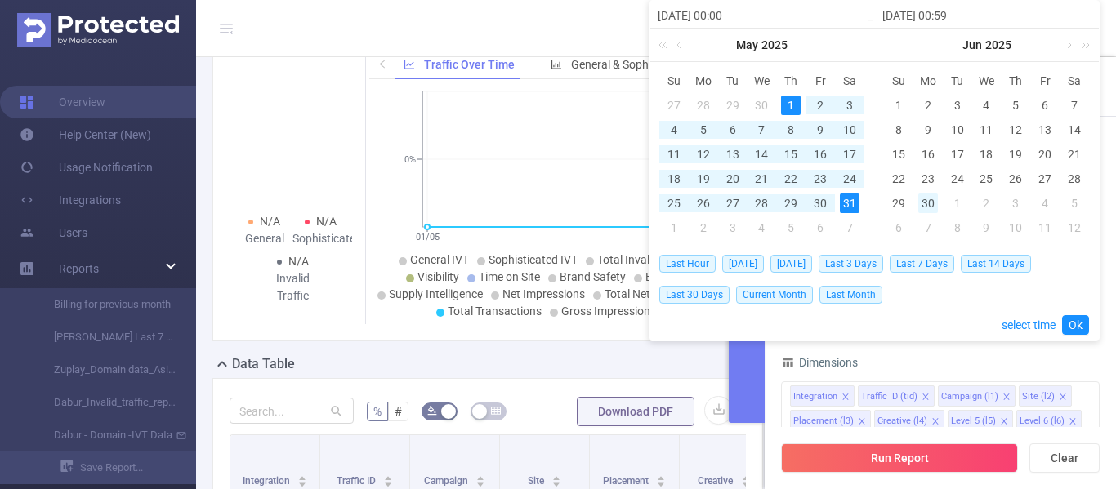
click at [930, 200] on div "30" at bounding box center [929, 204] width 20 height 20
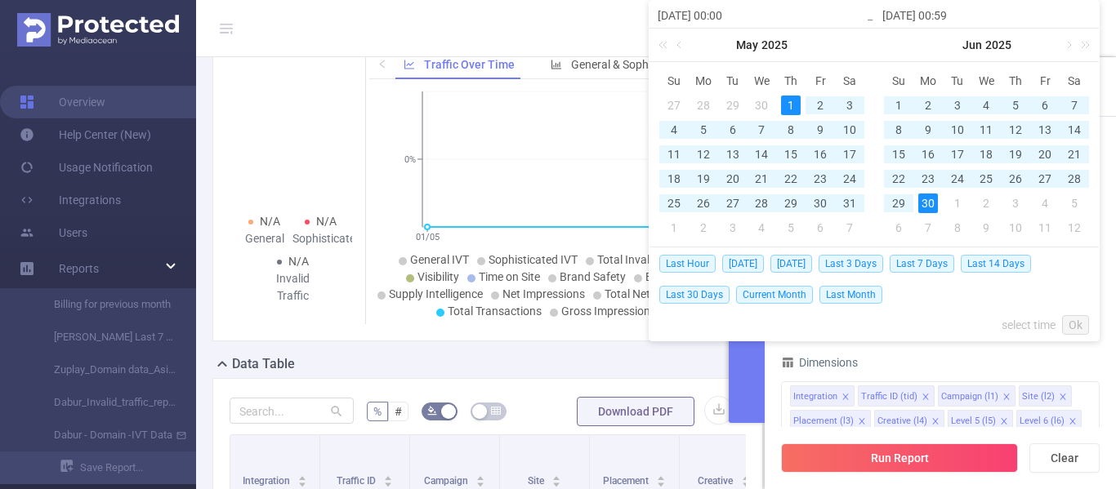
click at [791, 105] on div "1" at bounding box center [791, 106] width 20 height 20
type input "[DATE] 00:59"
click at [1080, 328] on link "Ok" at bounding box center [1075, 325] width 27 height 20
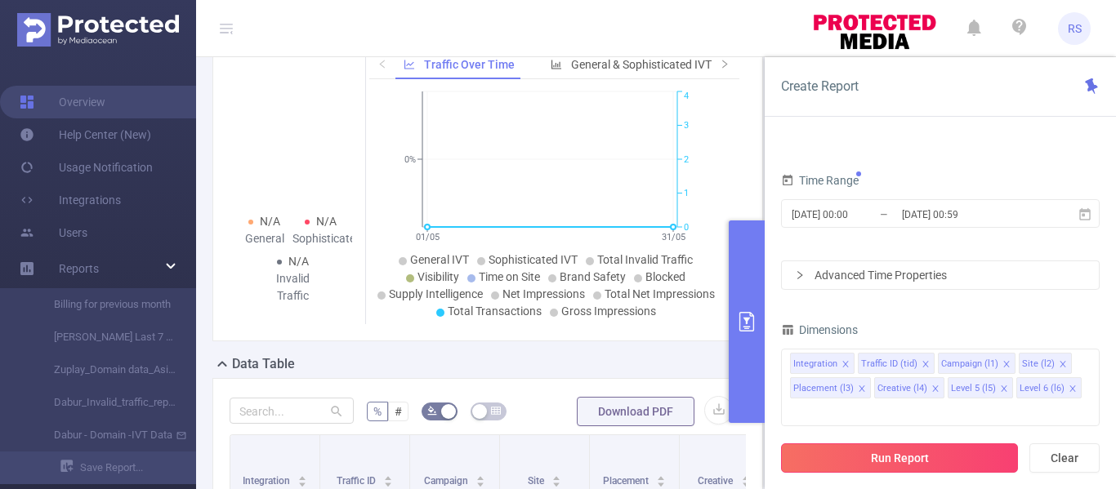
click at [893, 460] on button "Run Report" at bounding box center [899, 458] width 237 height 29
click at [581, 71] on span "General & Sophisticated IVT by Category" at bounding box center [673, 64] width 204 height 13
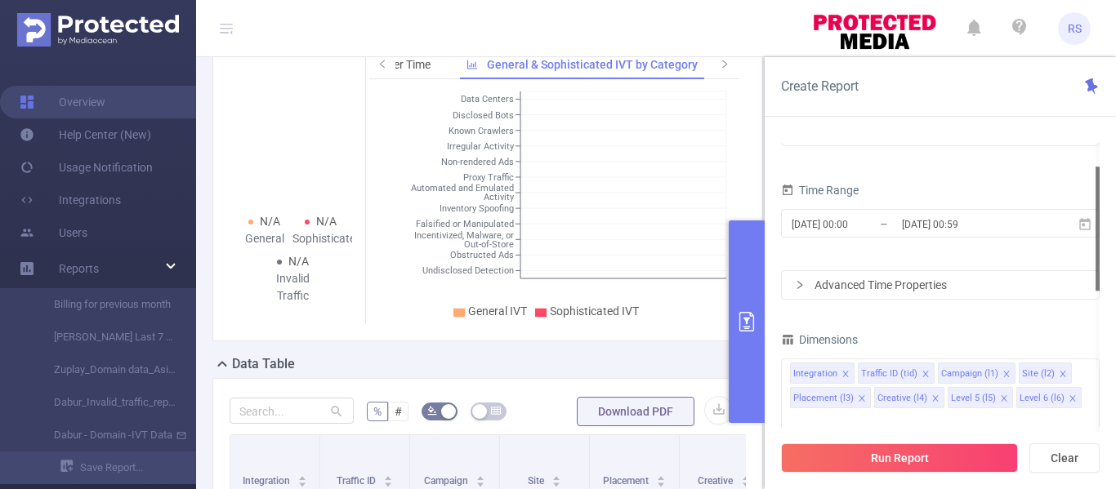
click at [904, 146] on div "PID 1000974 - FT_EV_Dabur 1000974 - FT_EV_Dabur" at bounding box center [940, 123] width 319 height 72
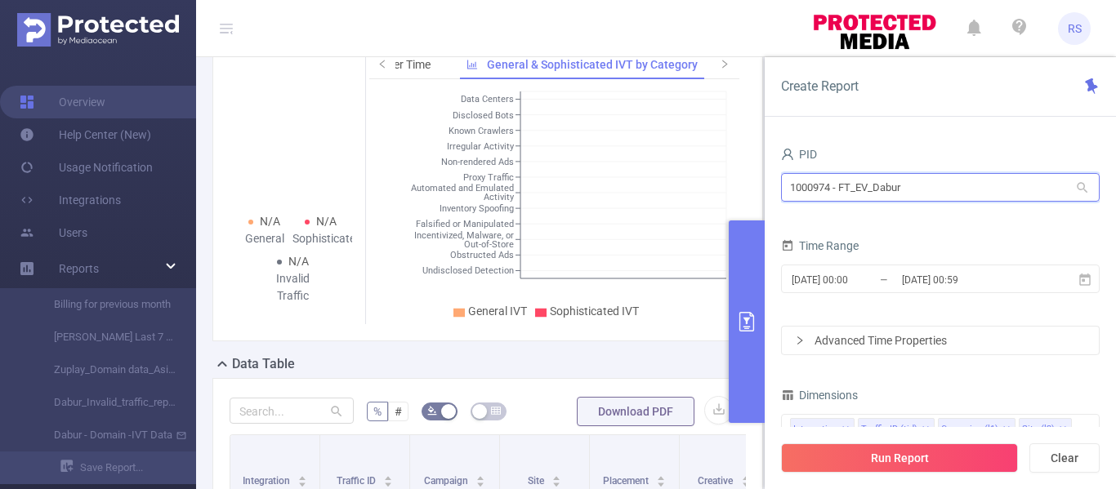
click at [886, 184] on input "1000974 - FT_EV_Dabur" at bounding box center [940, 187] width 319 height 29
click at [933, 186] on input "1000974 - FT_EV_Dabur" at bounding box center [940, 187] width 319 height 29
click at [877, 121] on div "Create Report PID 1000974 - FT_EV_Dabur 1000974 - FT_EV_Dabur Time Range [DATE]…" at bounding box center [940, 273] width 351 height 432
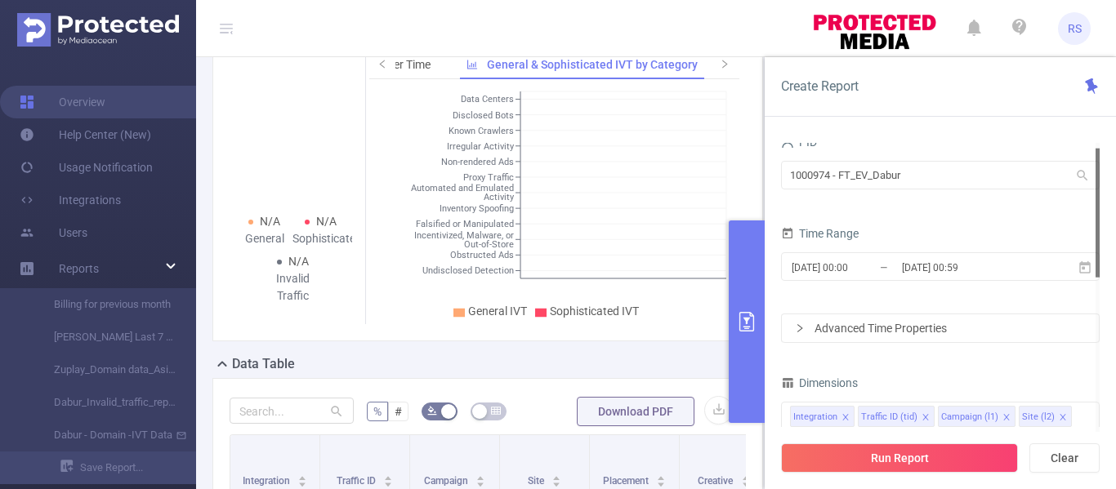
click at [943, 218] on form "PID 1000974 - FT_EV_Dabur 1000974 - FT_EV_Dabur Time Range [DATE] 00:00 _ [DATE…" at bounding box center [940, 237] width 319 height 212
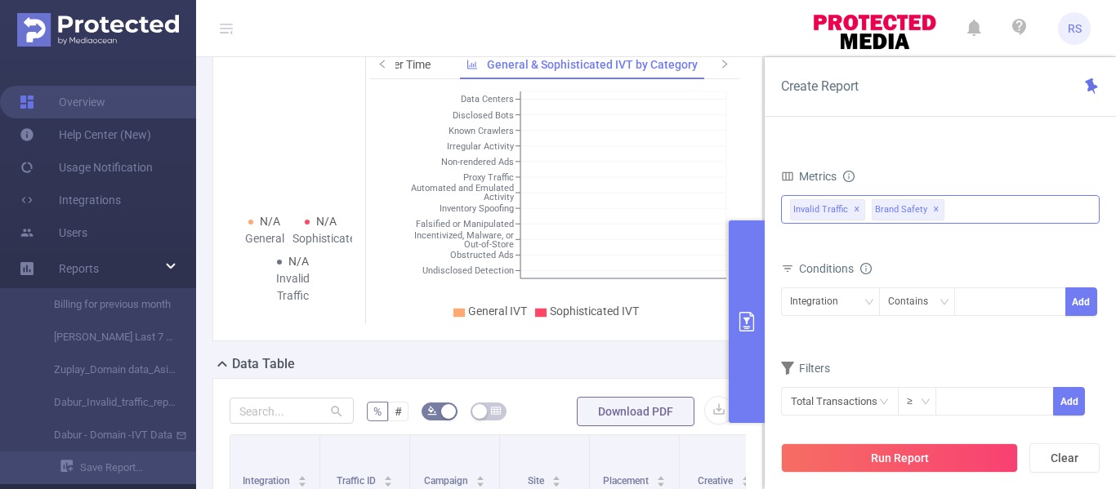
click at [955, 195] on div "Invalid Traffic ✕ Invalid Traffic General IVT Sophisticated IVT IVT Visibility …" at bounding box center [940, 209] width 319 height 29
click at [705, 46] on header "RS" at bounding box center [558, 28] width 1116 height 57
click at [683, 15] on header "RS" at bounding box center [558, 28] width 1116 height 57
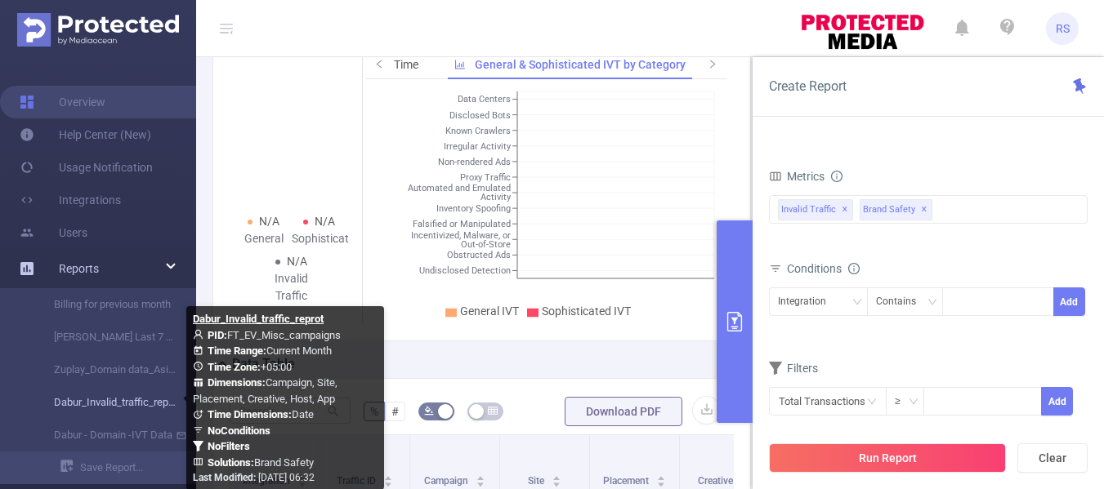
click at [121, 397] on link "Dabur_Invalid_traffic_reprot" at bounding box center [105, 403] width 144 height 33
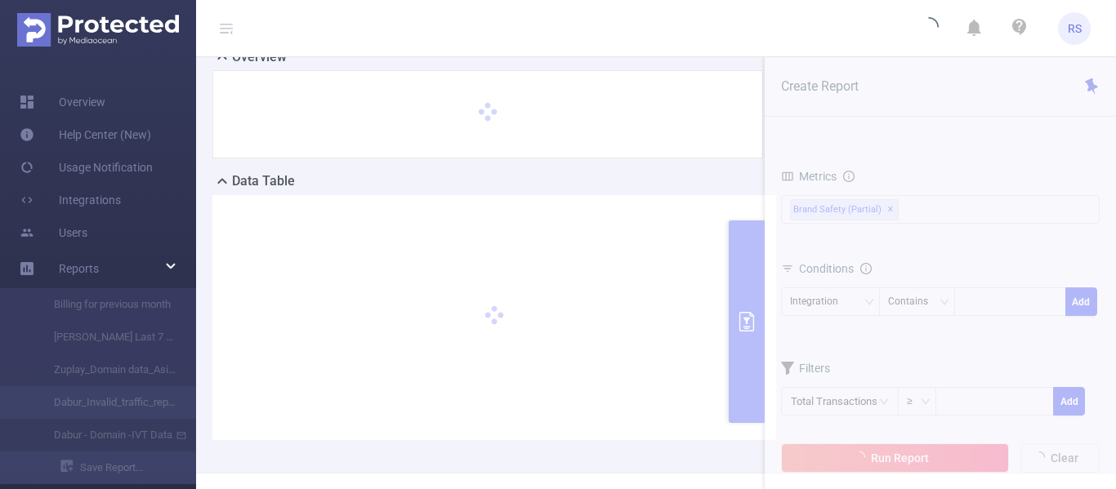
type input "[DATE] 00:00"
type input "[DATE] 00:59"
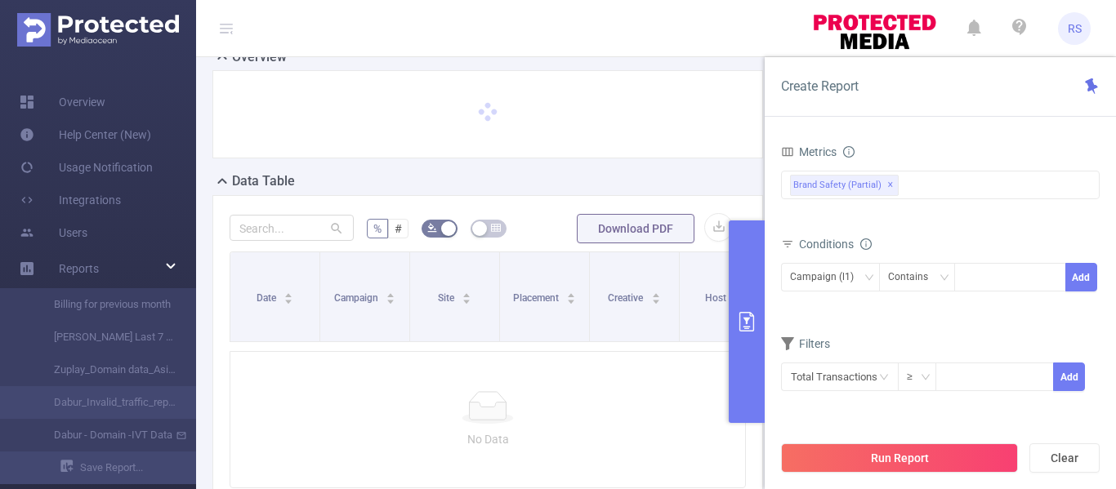
click at [624, 34] on header "RS" at bounding box center [558, 28] width 1116 height 57
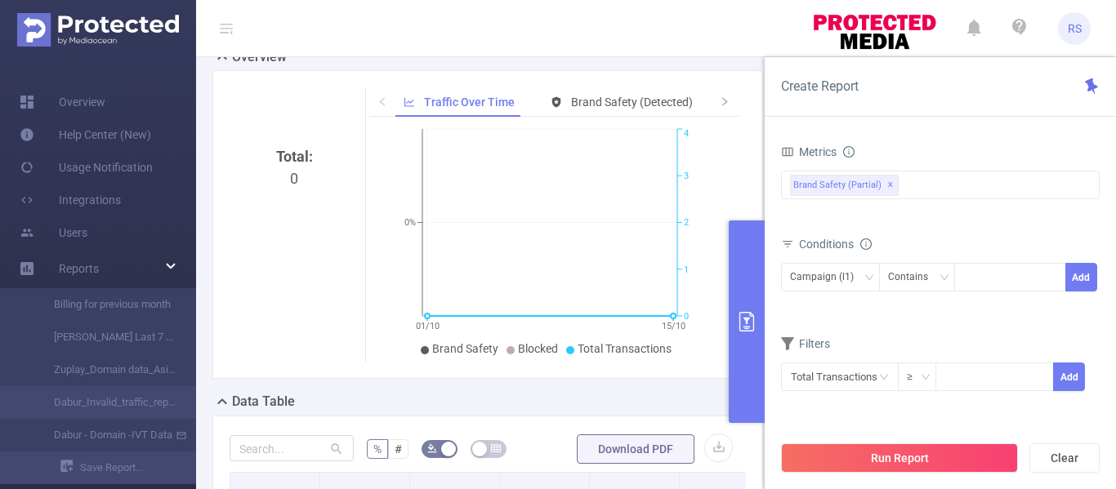
click at [646, 20] on header "RS" at bounding box center [558, 28] width 1116 height 57
click at [1060, 454] on button "Clear" at bounding box center [1065, 458] width 70 height 29
type input "[DATE] 00:00"
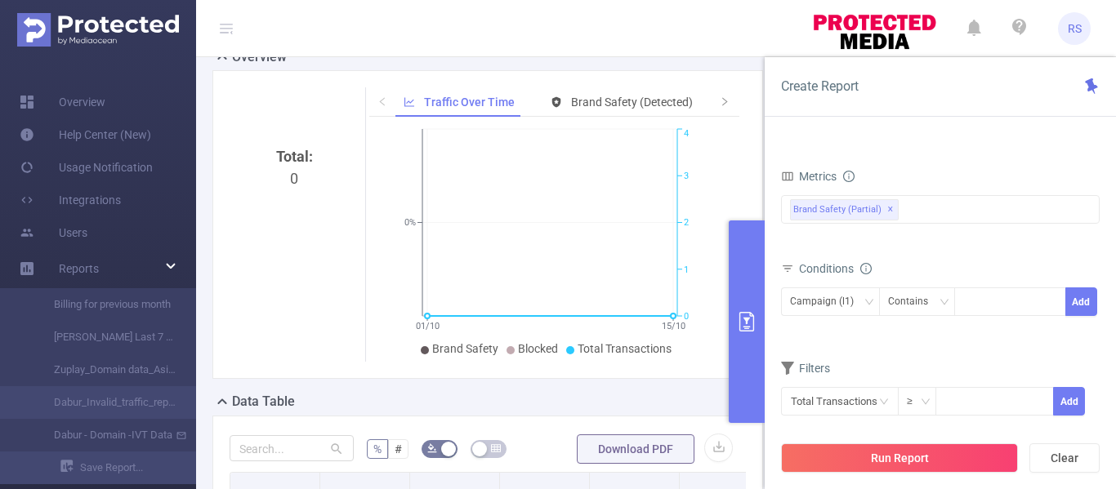
click at [665, 69] on div "Overview" at bounding box center [494, 58] width 564 height 23
click at [742, 317] on icon "primary" at bounding box center [747, 322] width 20 height 20
click at [749, 304] on button "primary" at bounding box center [747, 322] width 36 height 203
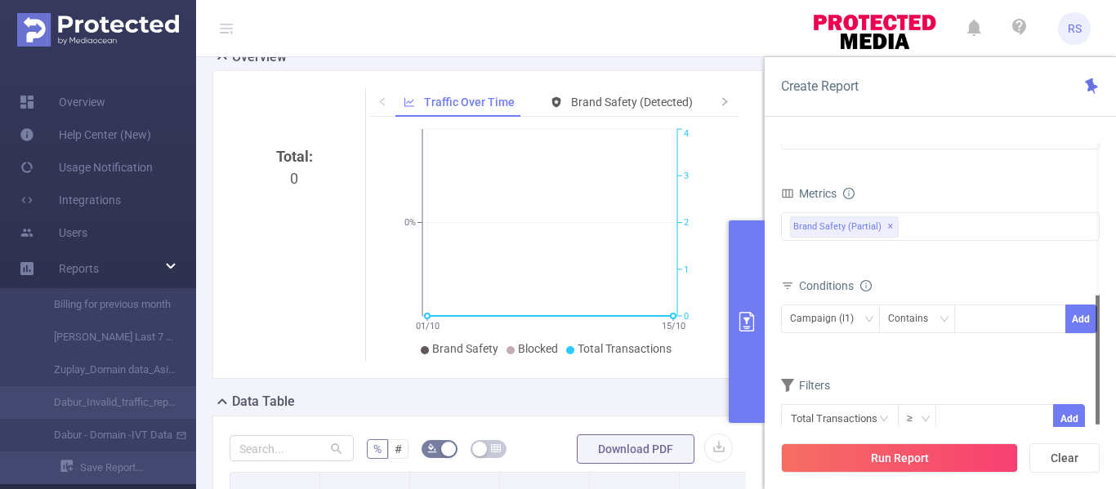
click at [892, 145] on form "Dimensions Integration Traffic ID (tid) Campaign (l1) Site (l2) Placement (l3) …" at bounding box center [940, 248] width 319 height 413
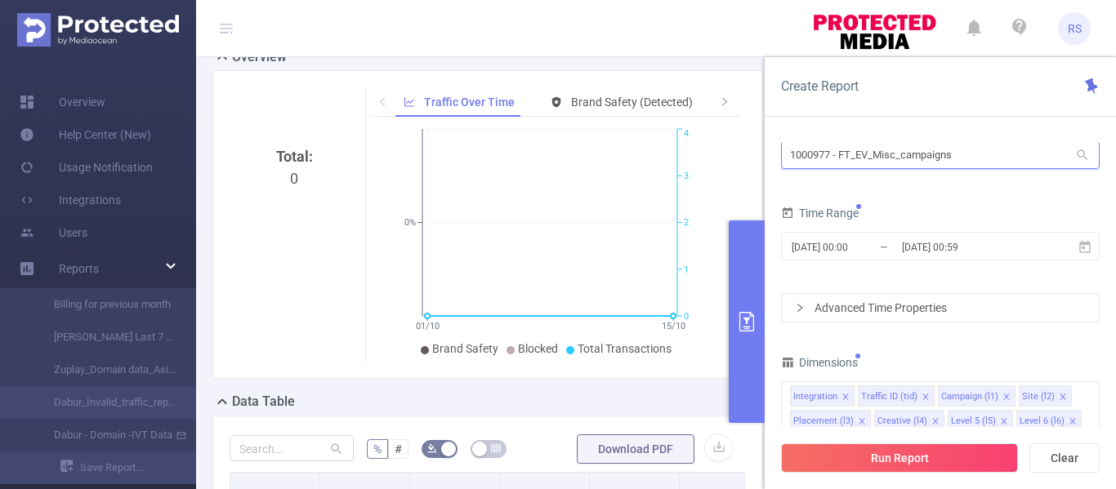
click at [885, 156] on input "1000977 - FT_EV_Misc_campaigns" at bounding box center [940, 155] width 319 height 29
click at [971, 153] on input "1000977 - FT_EV_Misc_campaign" at bounding box center [940, 155] width 319 height 29
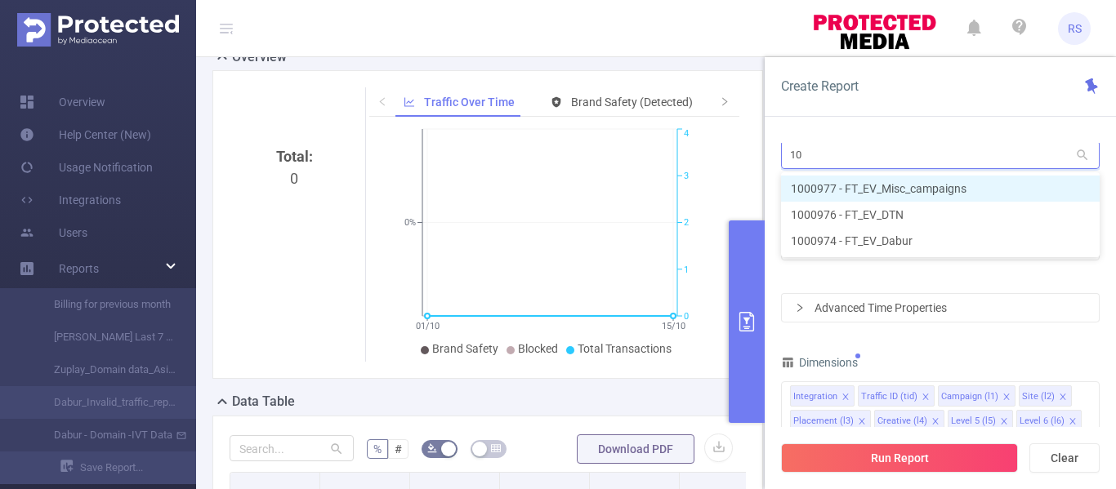
type input "1"
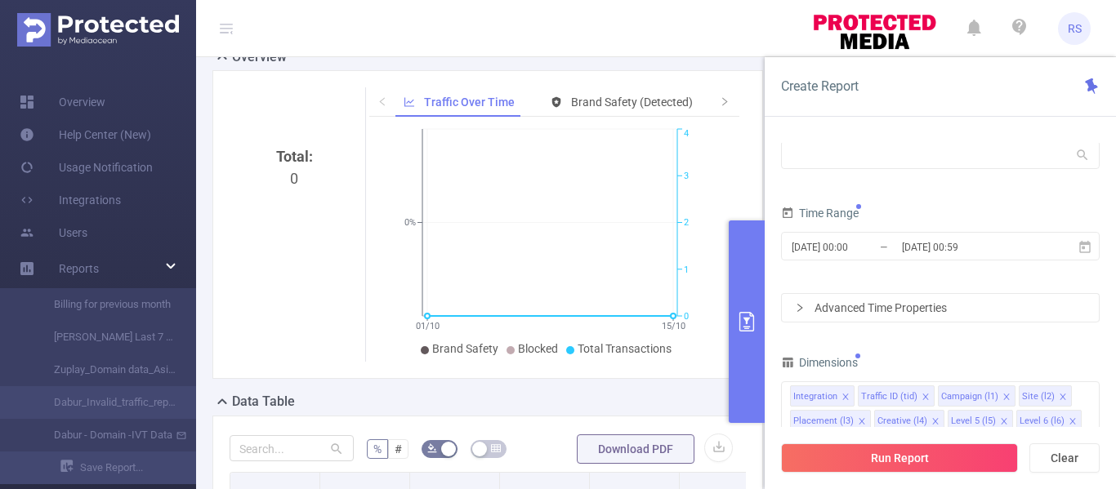
click at [686, 47] on div "PID: FT_EV_Misc_campaigns > Time Range: [DATE] 00:00 - [DATE] 00:59 > Time Zone…" at bounding box center [488, 22] width 564 height 49
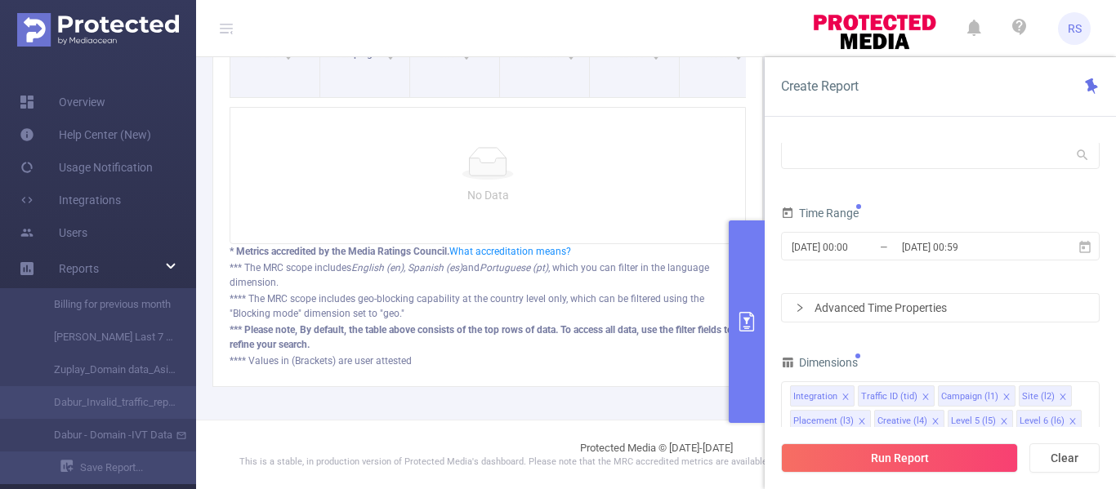
scroll to position [597, 0]
